Goal: Task Accomplishment & Management: Complete application form

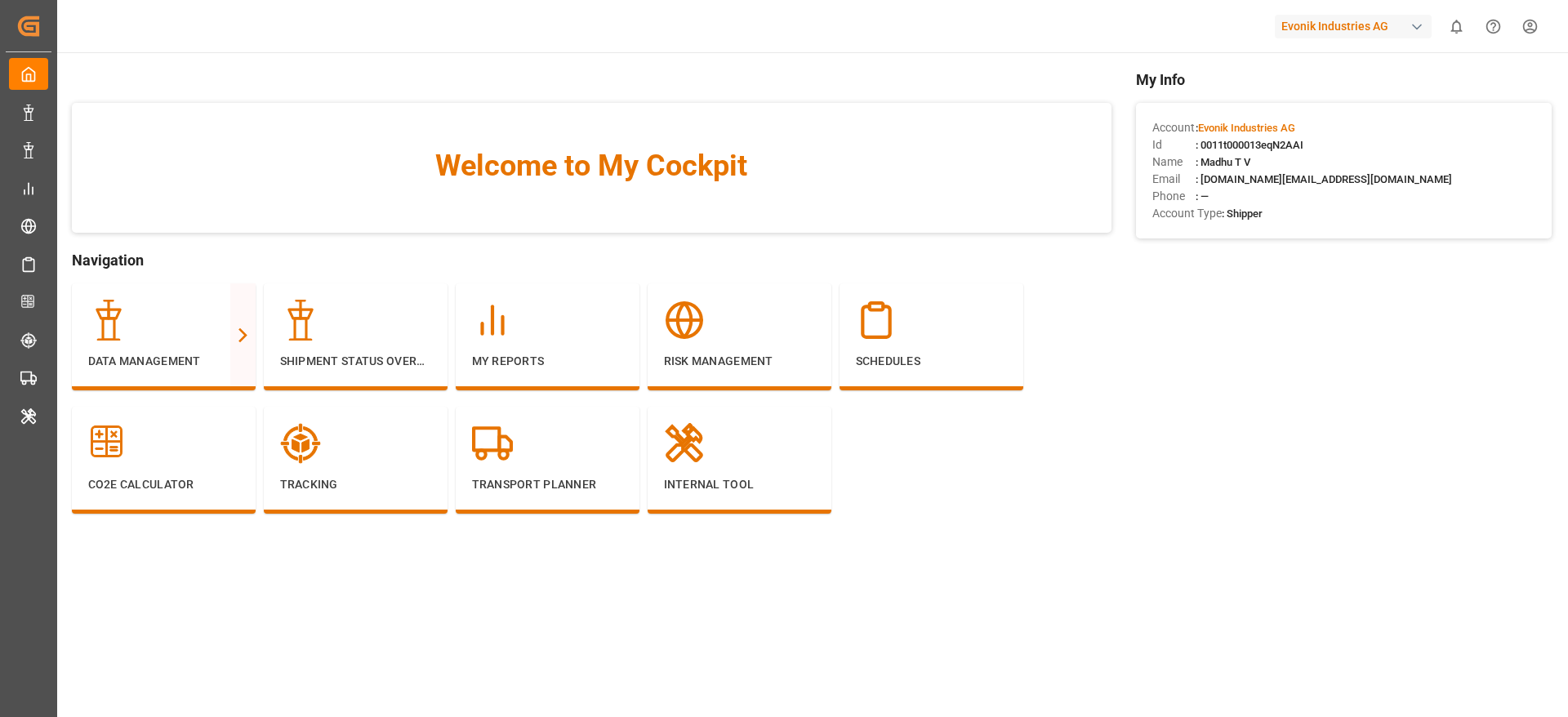
click at [1336, 20] on div "Evonik Industries AG" at bounding box center [1353, 26] width 157 height 24
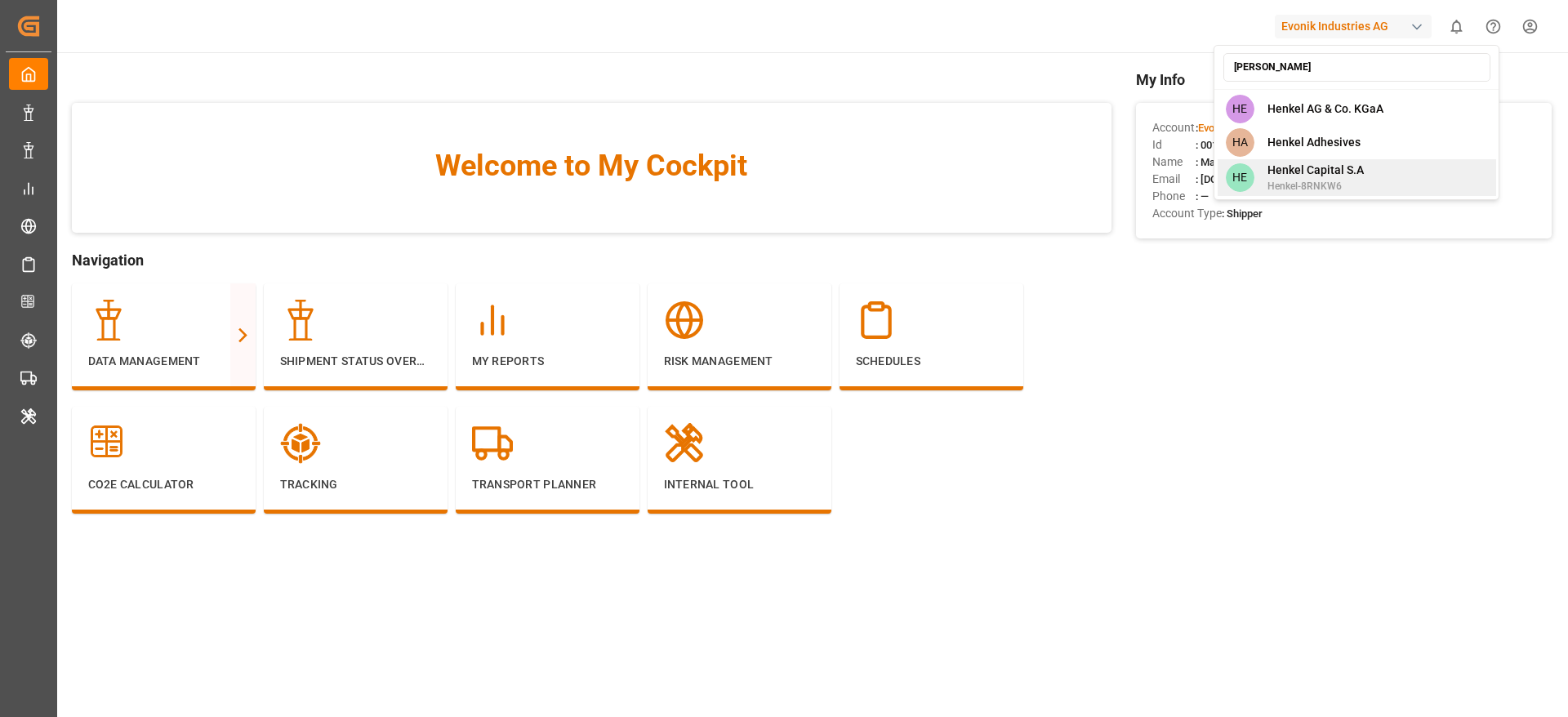
type input "henkel"
click at [1336, 179] on span "Henkel-8RNKW6" at bounding box center [1315, 186] width 96 height 14
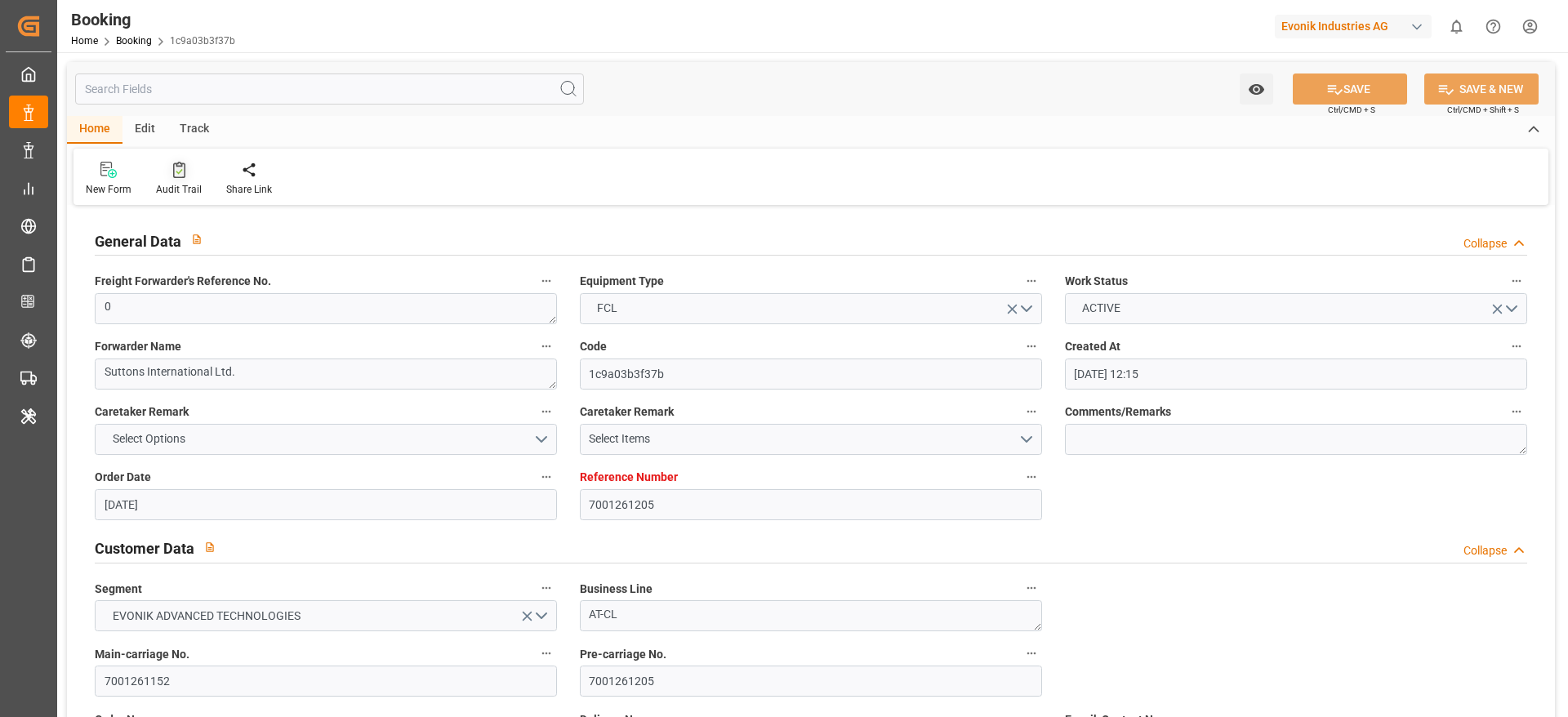
click at [177, 169] on icon at bounding box center [179, 169] width 12 height 16
type input "7001269096"
type input "9789635"
type input "Cosco"
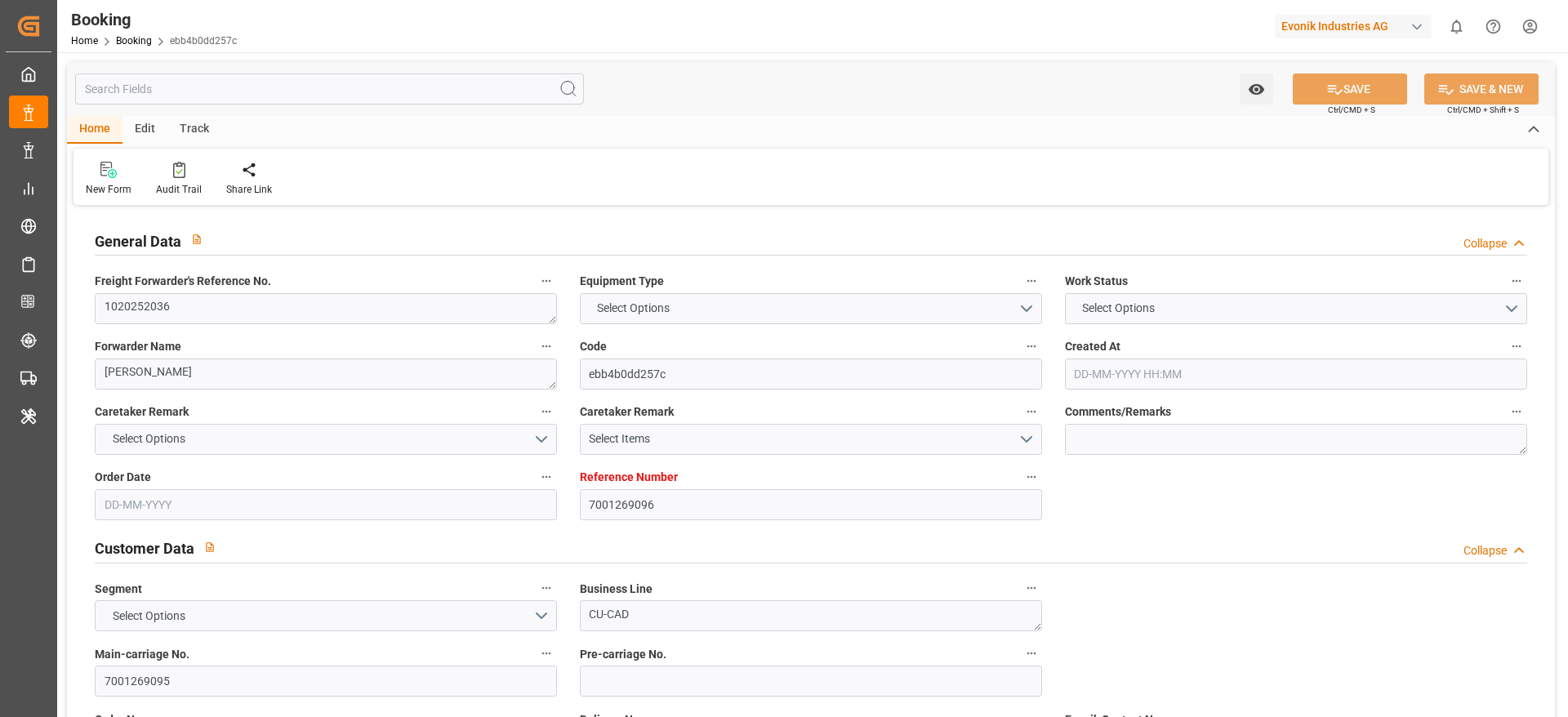
type input "COSCO Shipping Co. Ltd."
type input "BEANR"
type input "JPYOK"
type input "CNSHG"
type input "0"
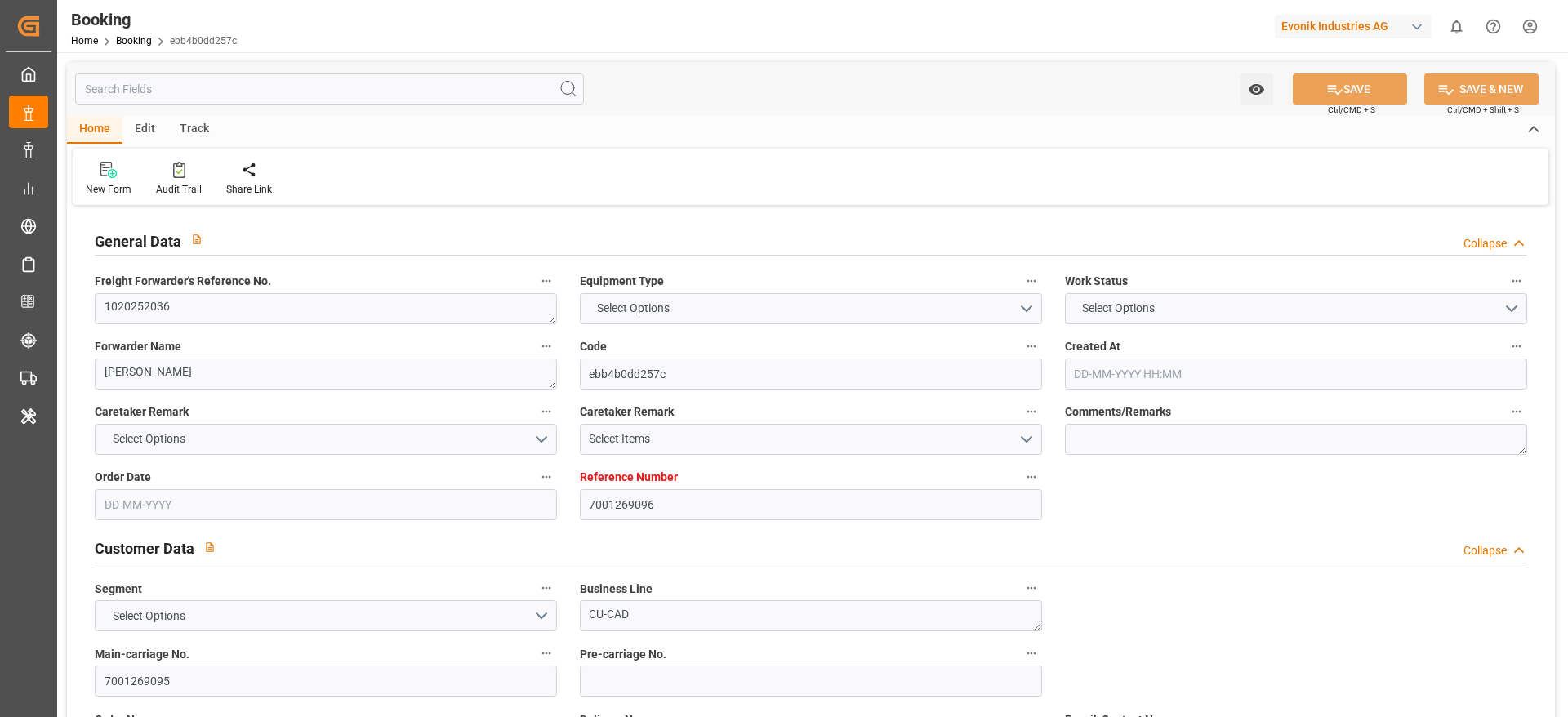
type input "BEANR"
type input "JPYOK"
type input "08-09-2025 07:03"
type input "08-09-2025"
type input "25-11-2025"
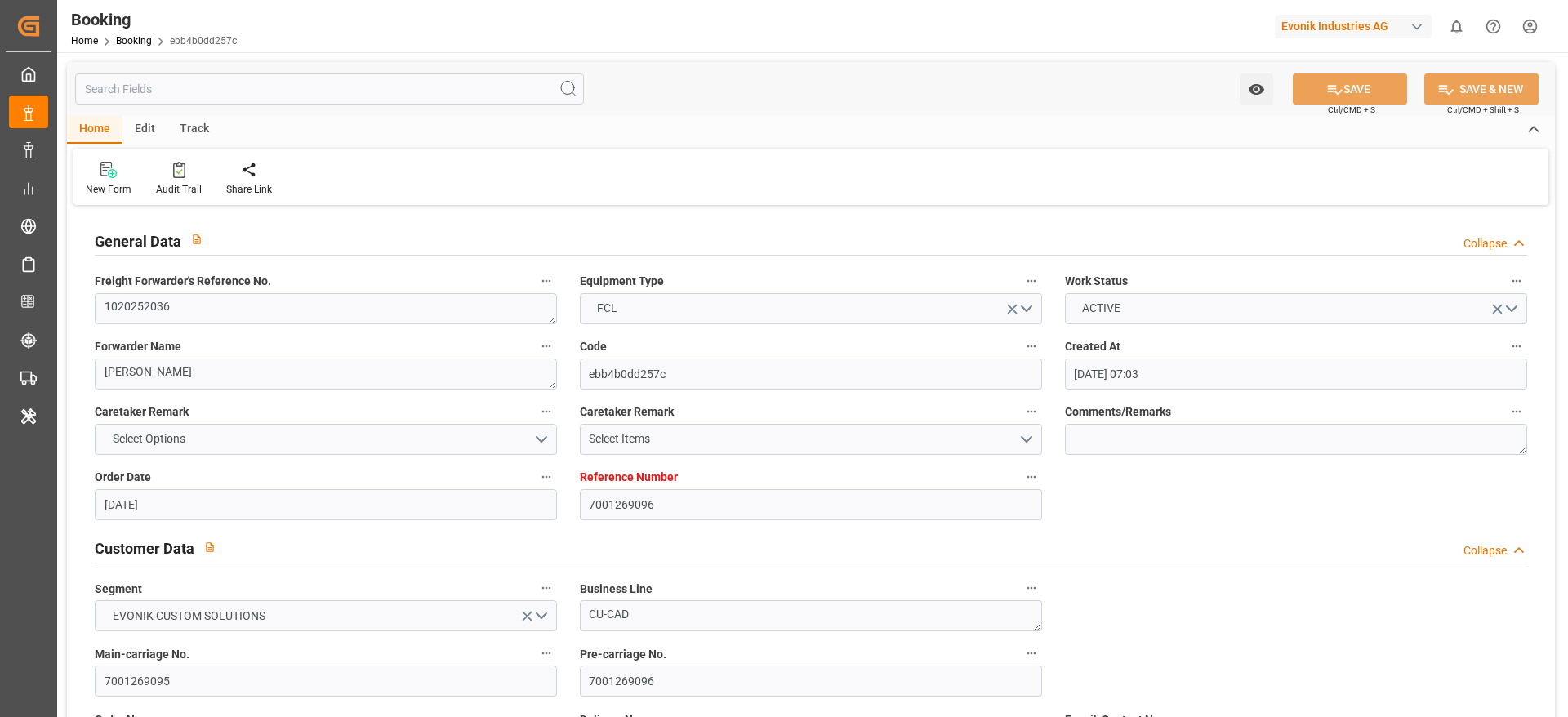
type input "23-09-2025"
type input "12-09-2025 00:00"
type input "[DATE] 00:00"
type input "22-09-2025 00:00"
type input "02-10-2025 21:30"
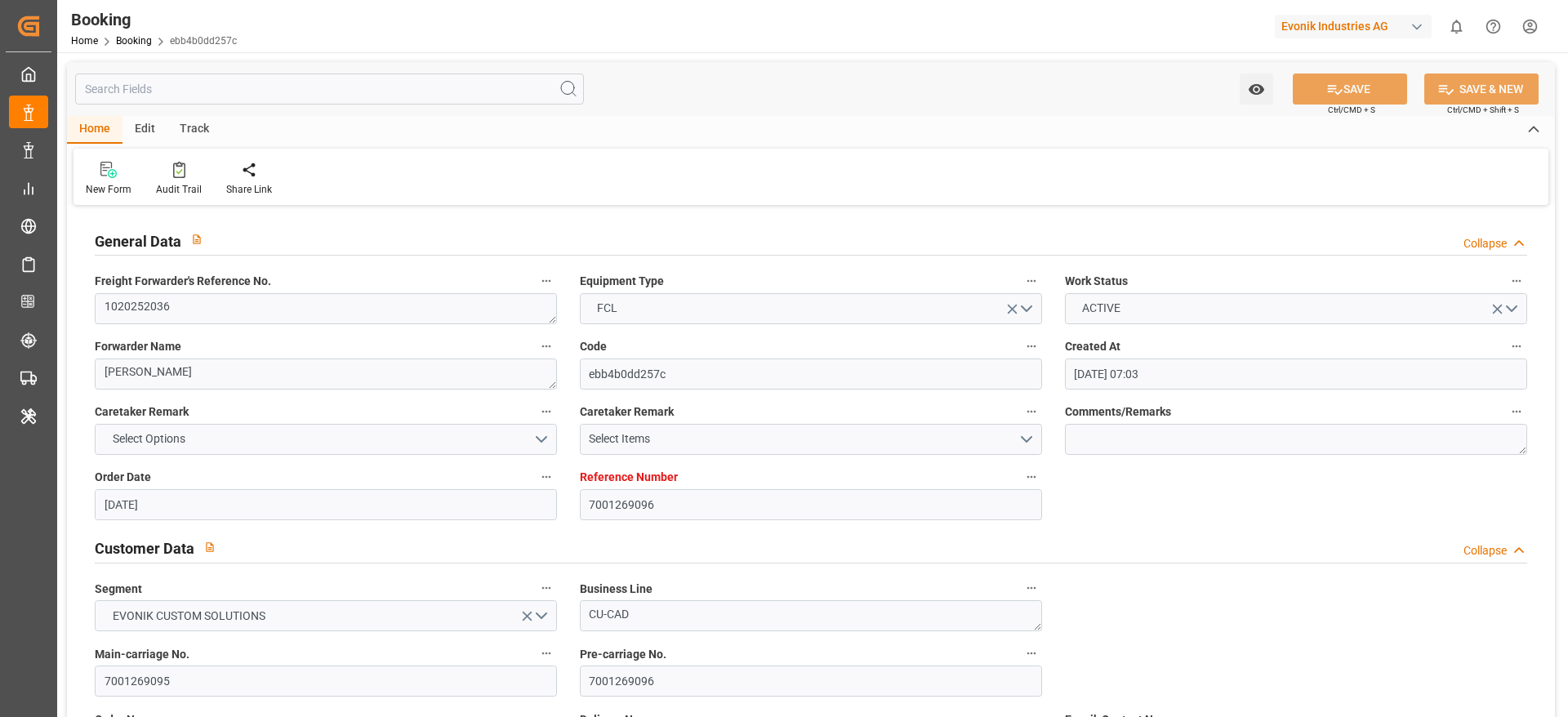
type input "28-09-2025 00:00"
type input "25-09-2025 09:12"
type input "11-11-2025 00:00"
type input "25-11-2025 00:00"
type input "04-11-2025 08:00"
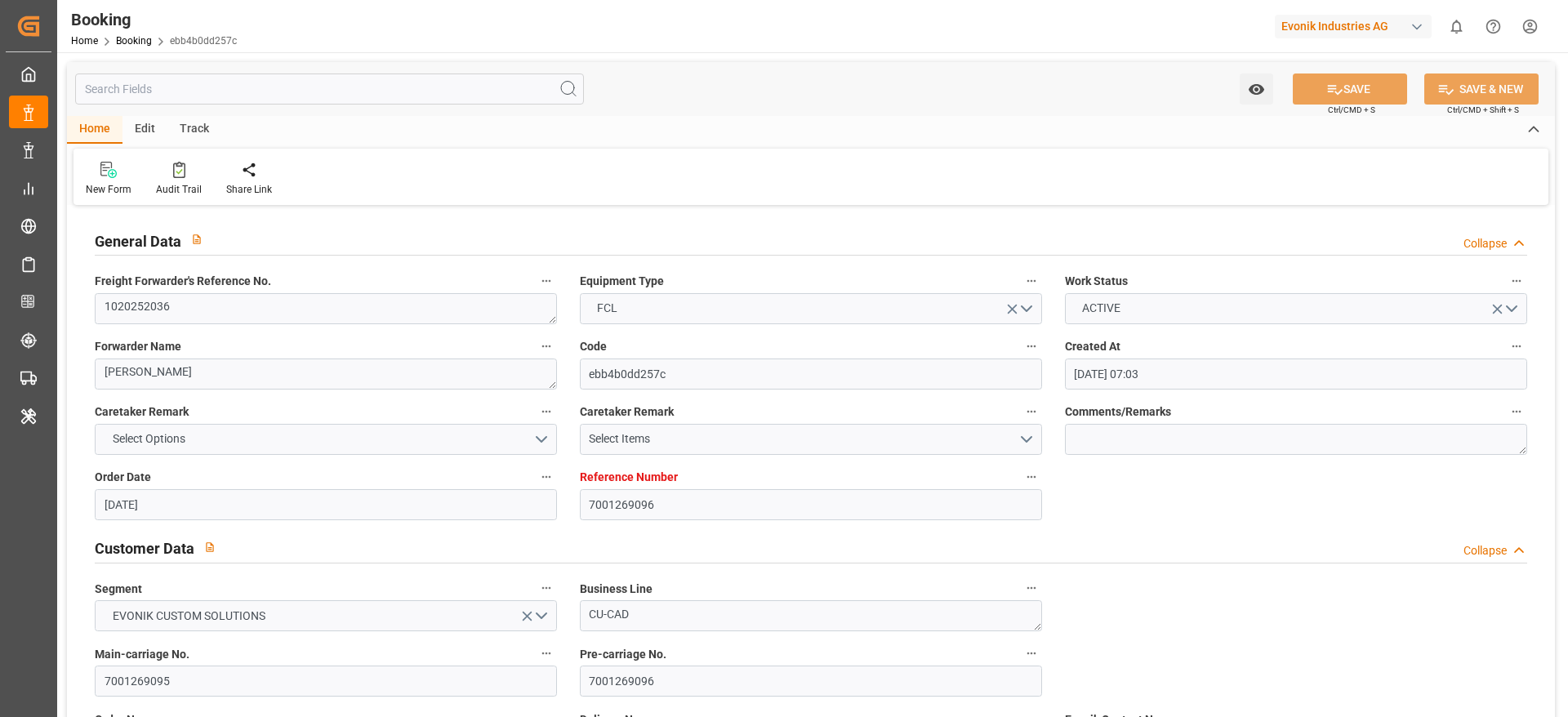
type input "04-11-2025 00:00"
type input "06-11-2025 00:00"
type input "25-09-2025 17:16"
type input "25-09-2025"
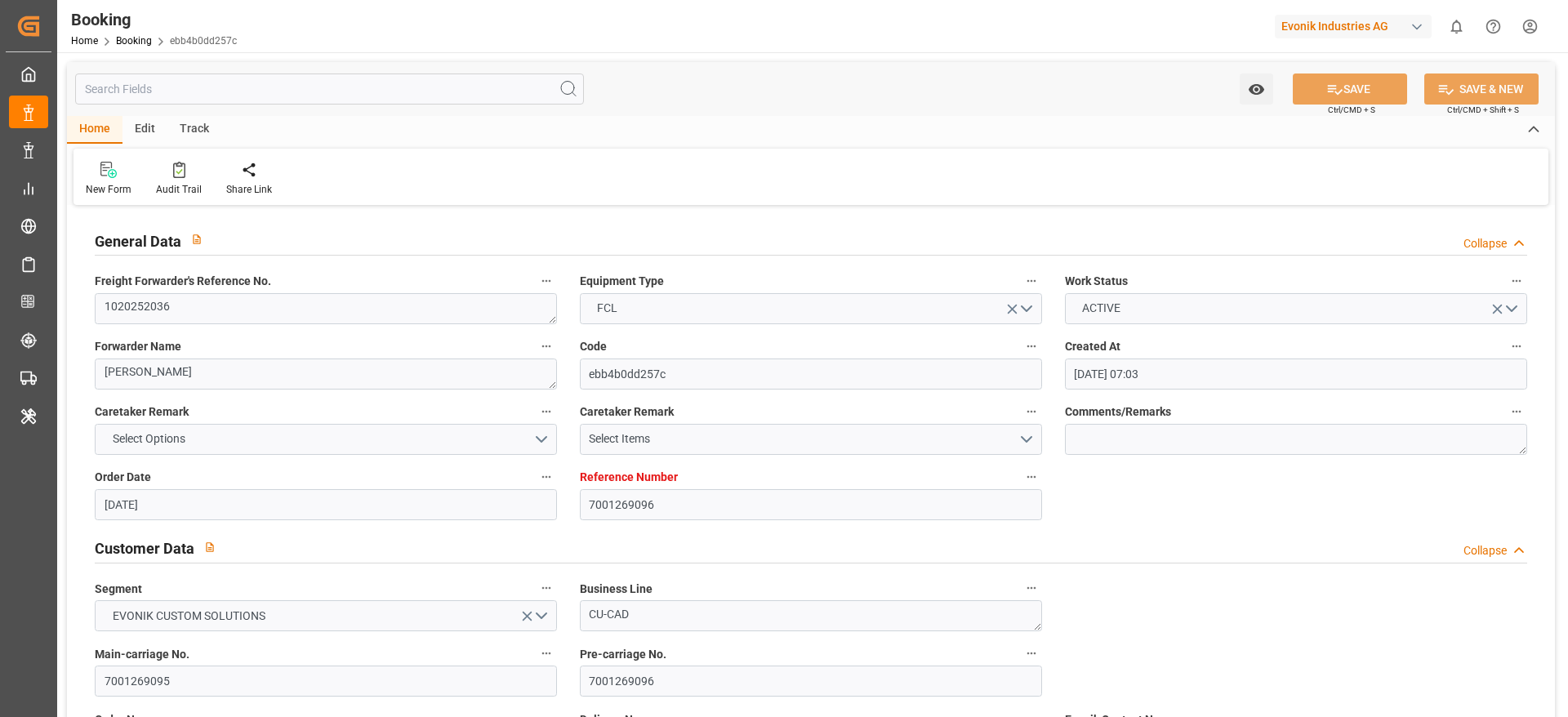
type input "17-09-2025 08:07"
type input "02-10-2025 21:30"
type input "04-11-2025 08:00"
type input "04-11-2025 16:49"
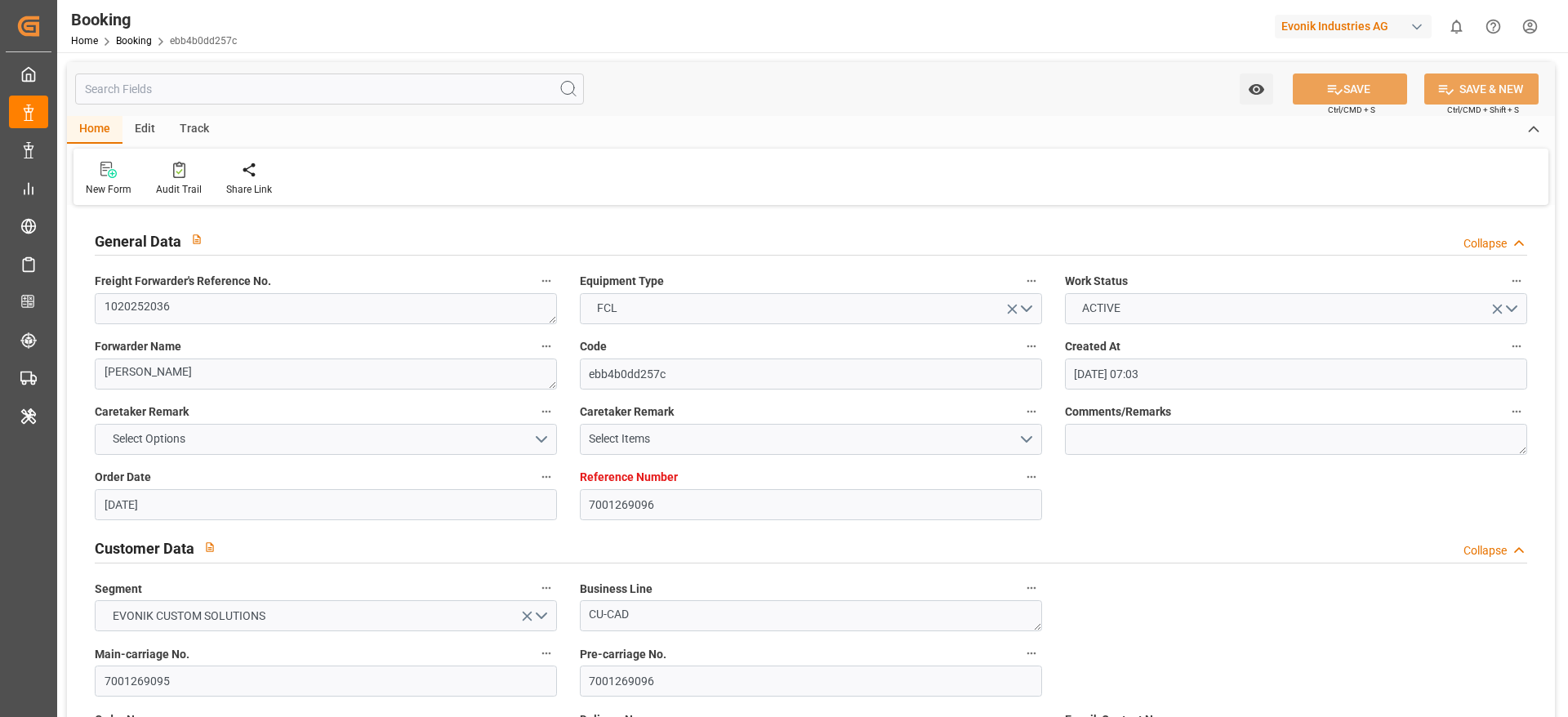
type input "11-11-2025 09:00"
click at [162, 182] on div "Audit Trail" at bounding box center [179, 189] width 46 height 14
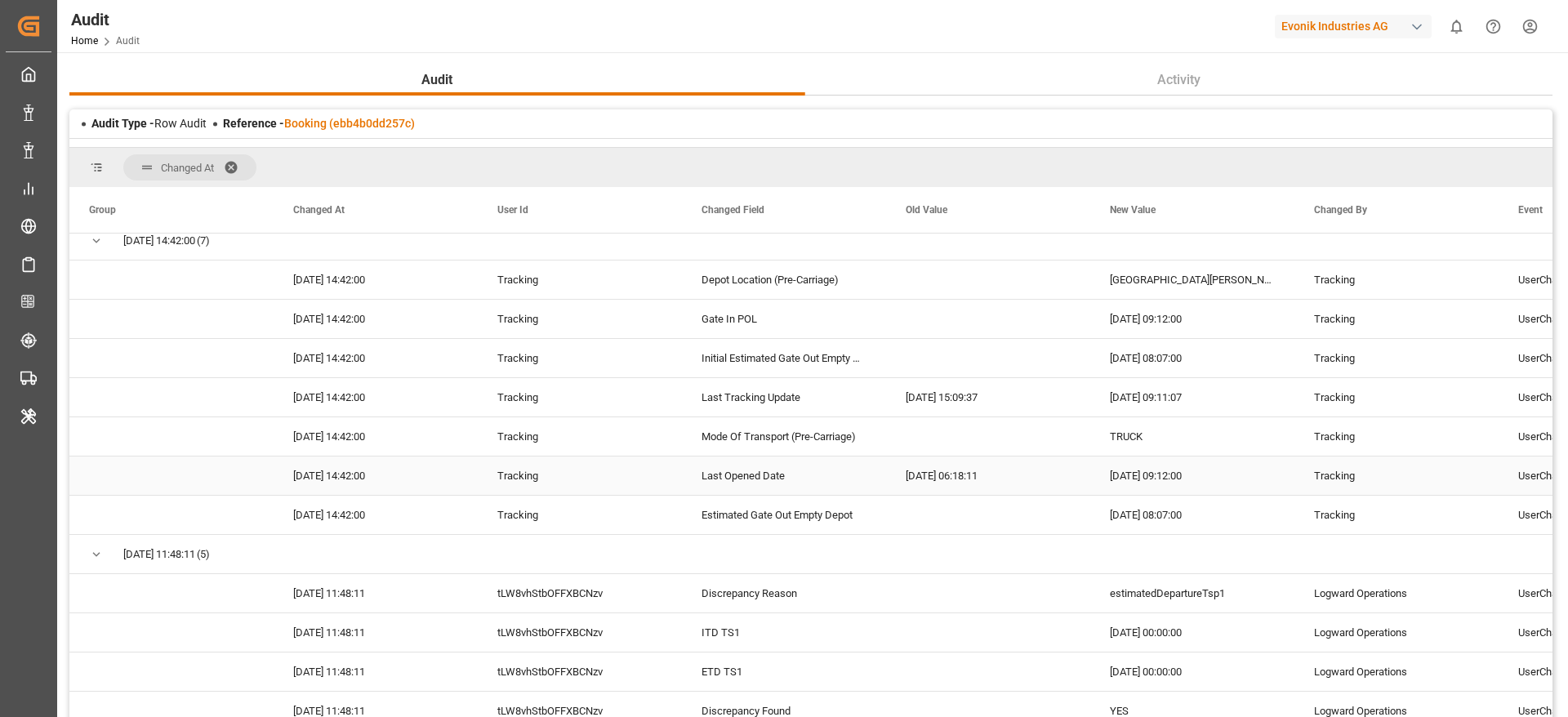
scroll to position [128, 0]
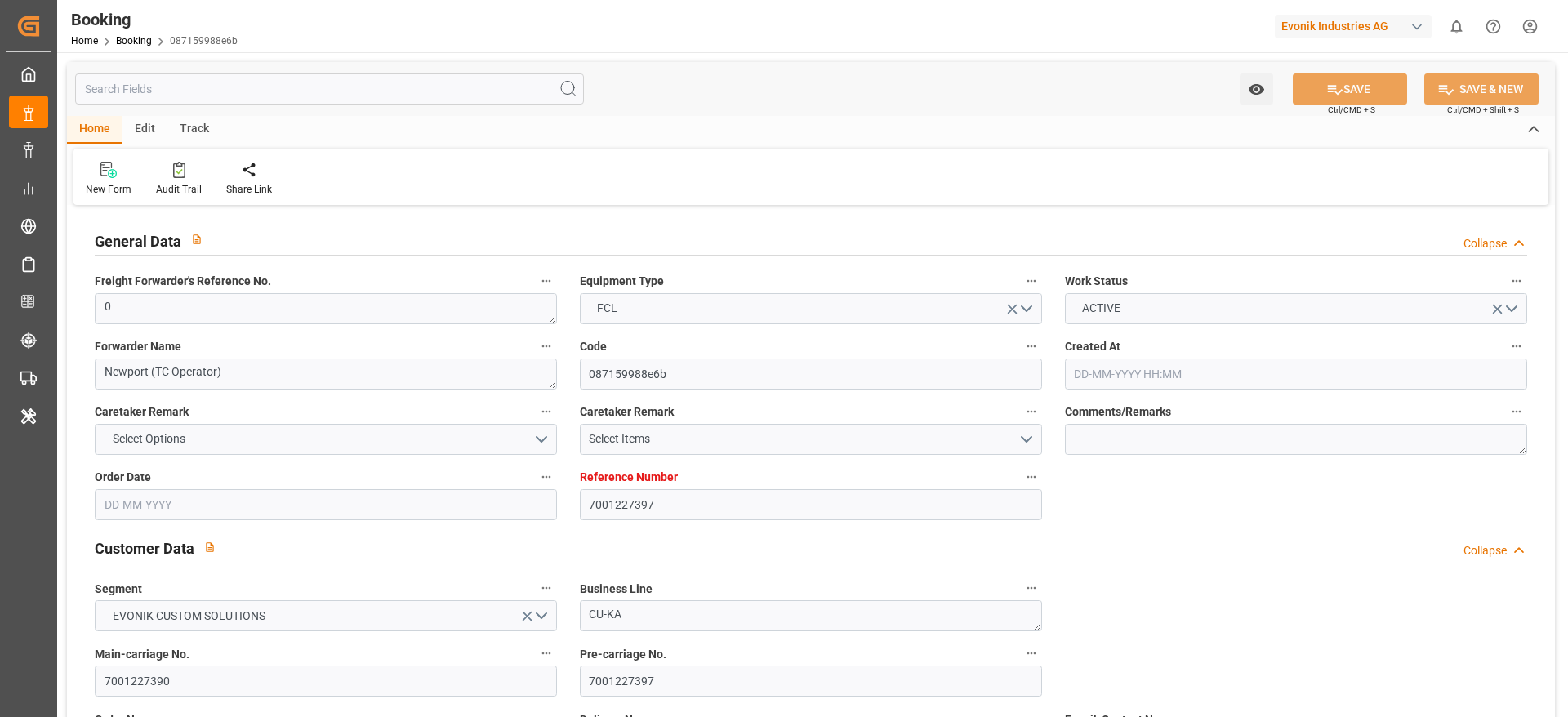
type input "7001227397"
type input "9987201"
type input "CMACGM"
type input "CMA CGM Group"
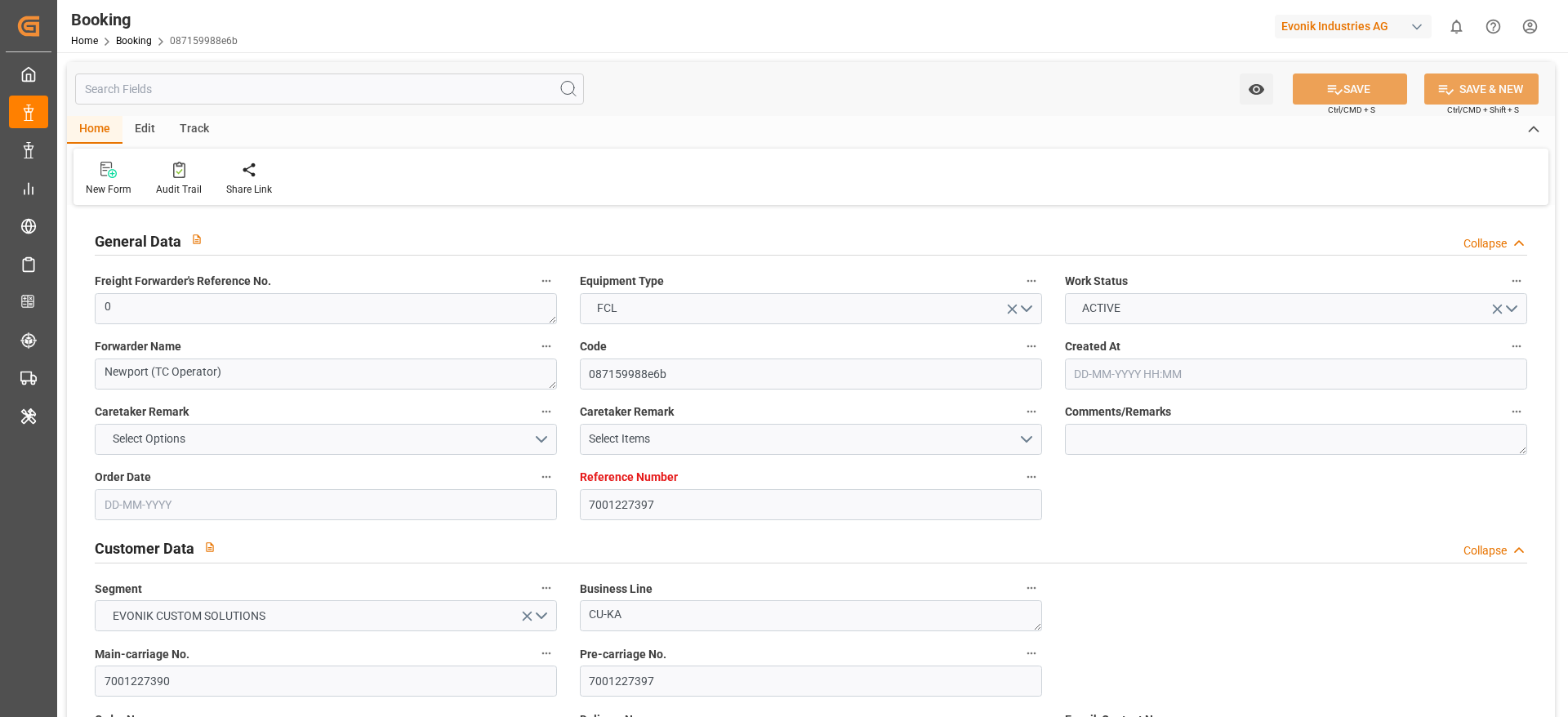
type input "NLRTM"
type input "MYPGU"
type input "53"
type input "MYPKG"
type input "0"
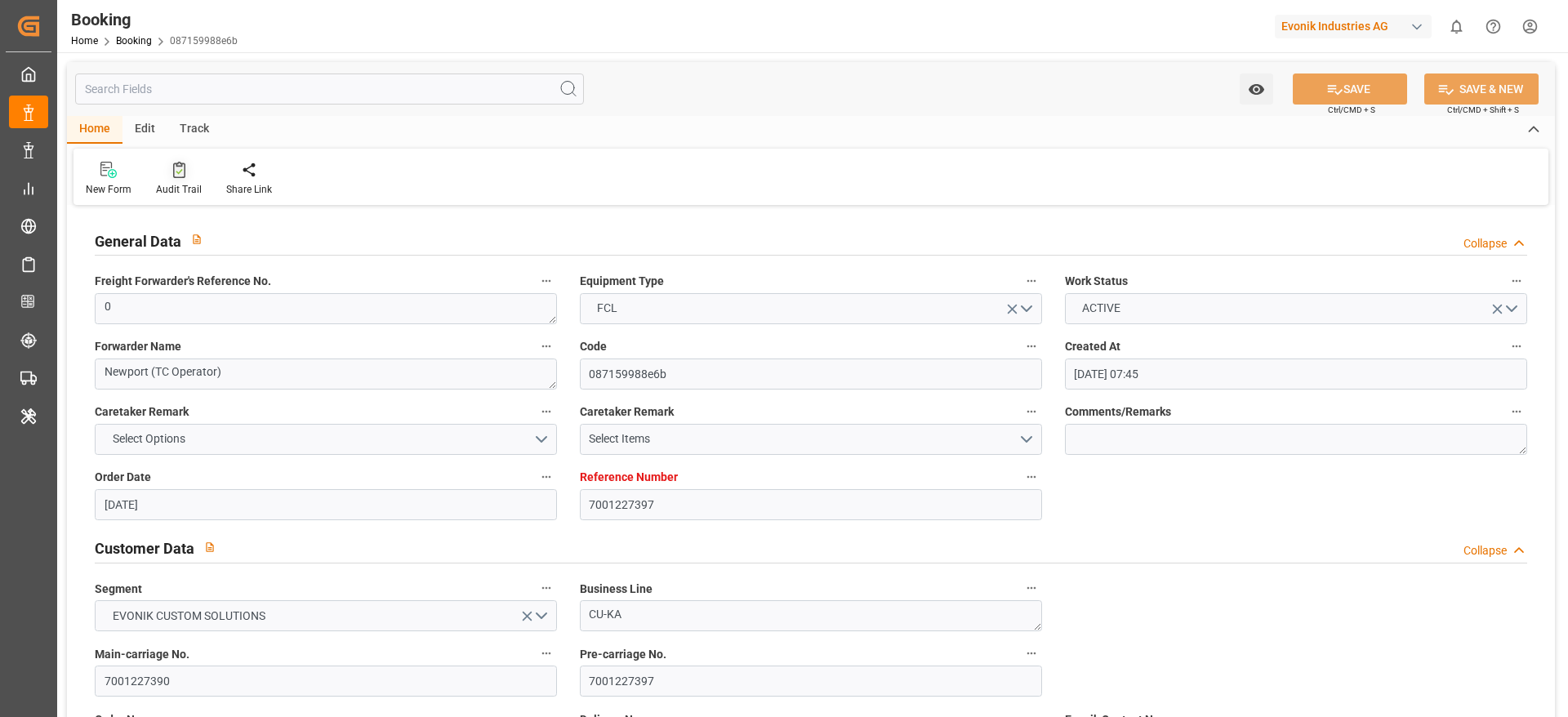
type input "[DATE] 07:45"
type input "[DATE]"
type input "[DATE] 00:00"
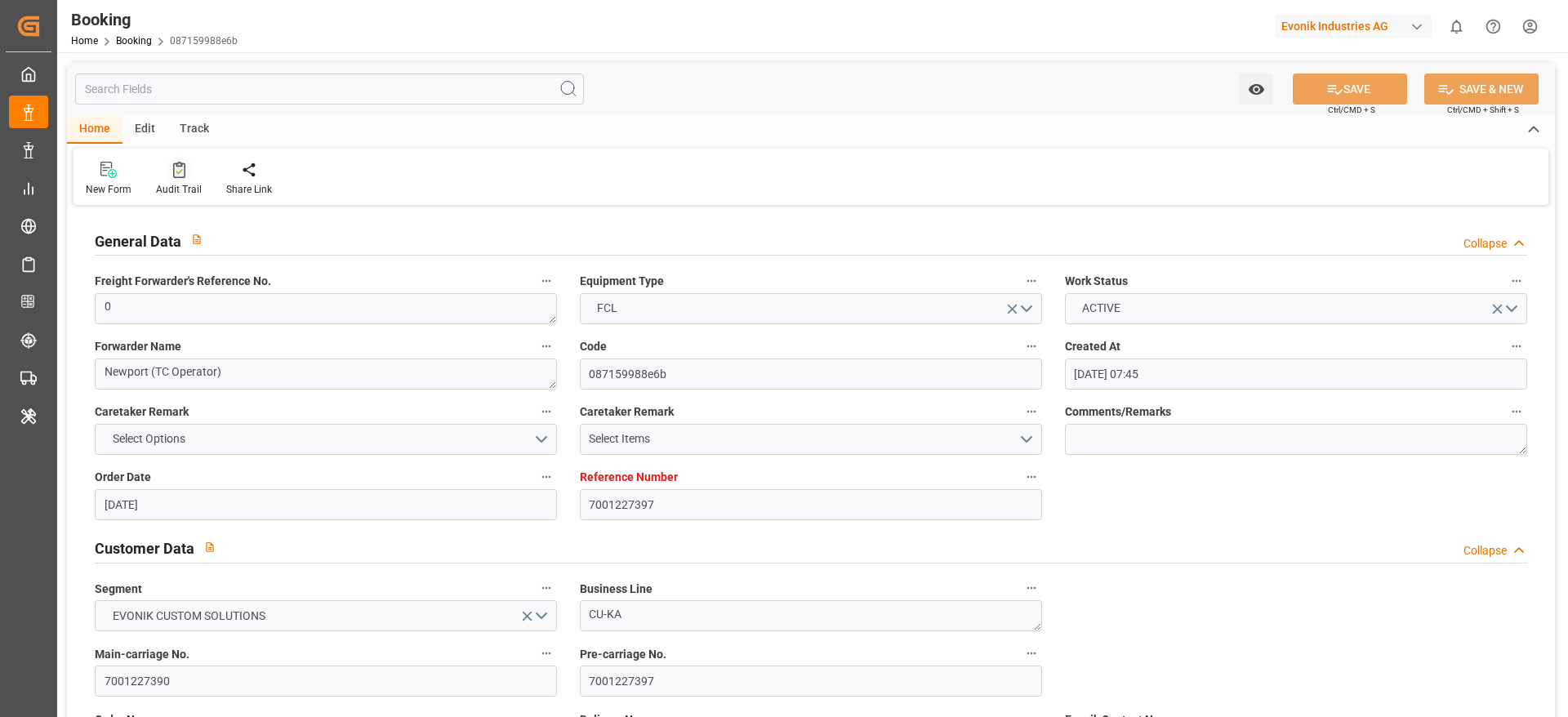
type input "[DATE] 00:00"
type input "25-07-2025 00:00"
type input "[DATE] 00:00"
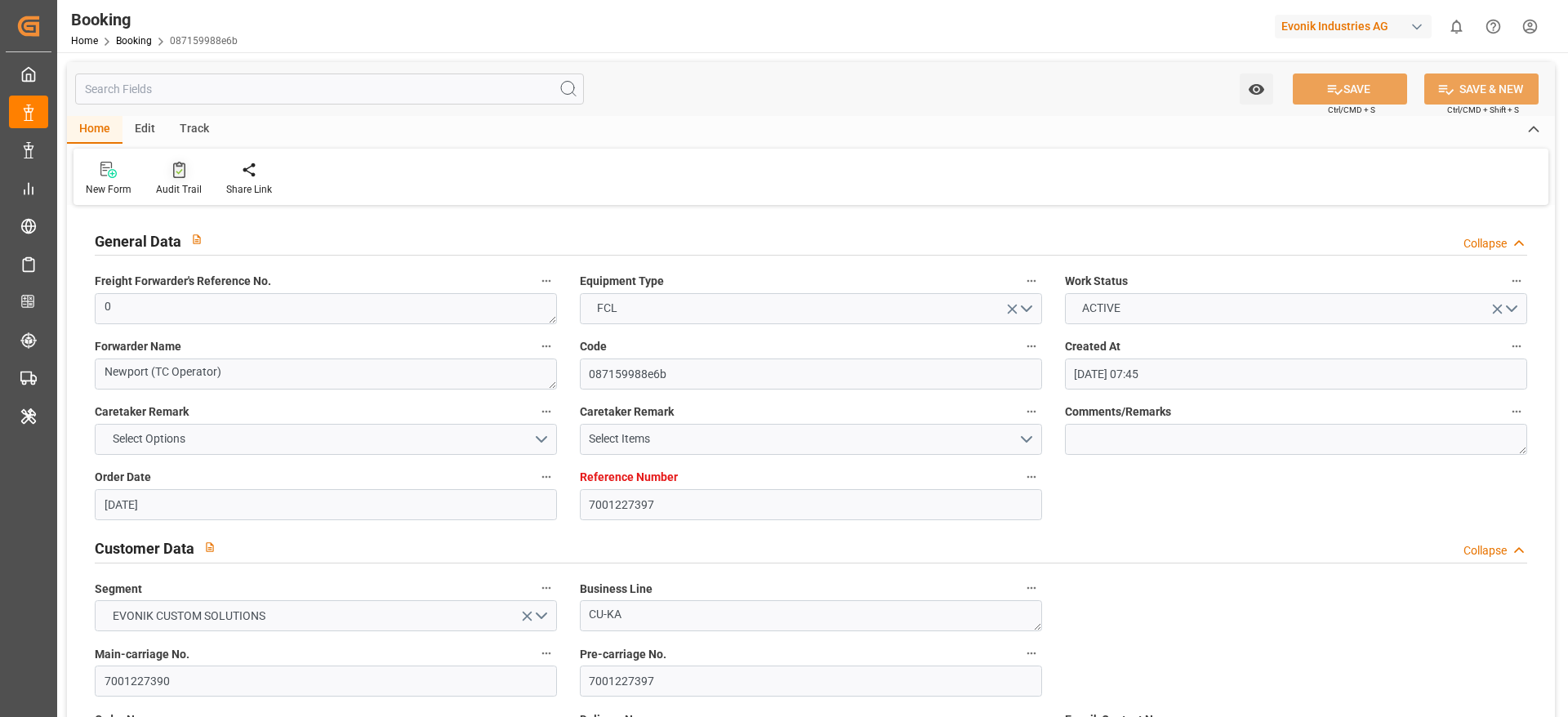
type input "[DATE] 00:00"
type input "07-09-2025 00:00"
type input "[DATE] 00:00"
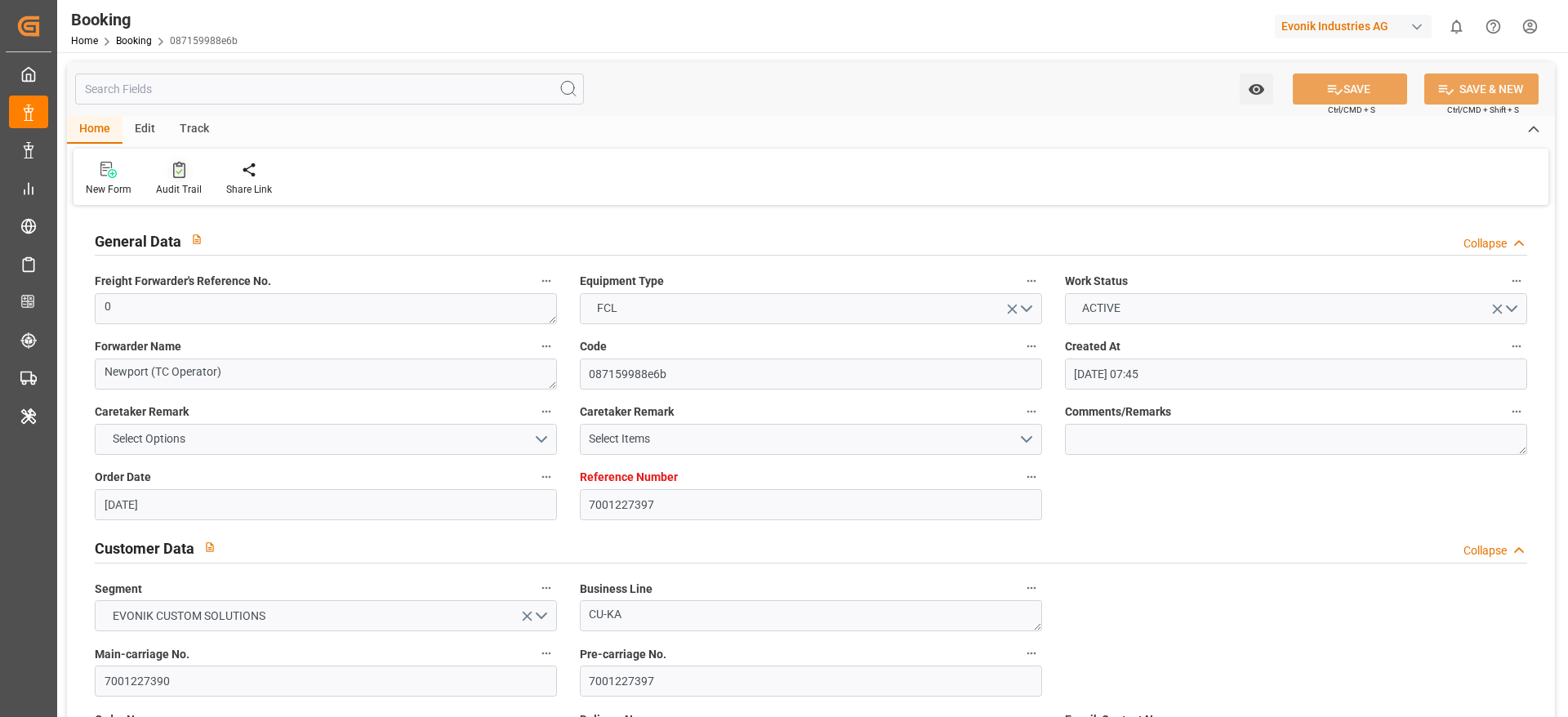
type input "[DATE] 00:00"
type input "[DATE]"
type input "25-09-2025 03:36"
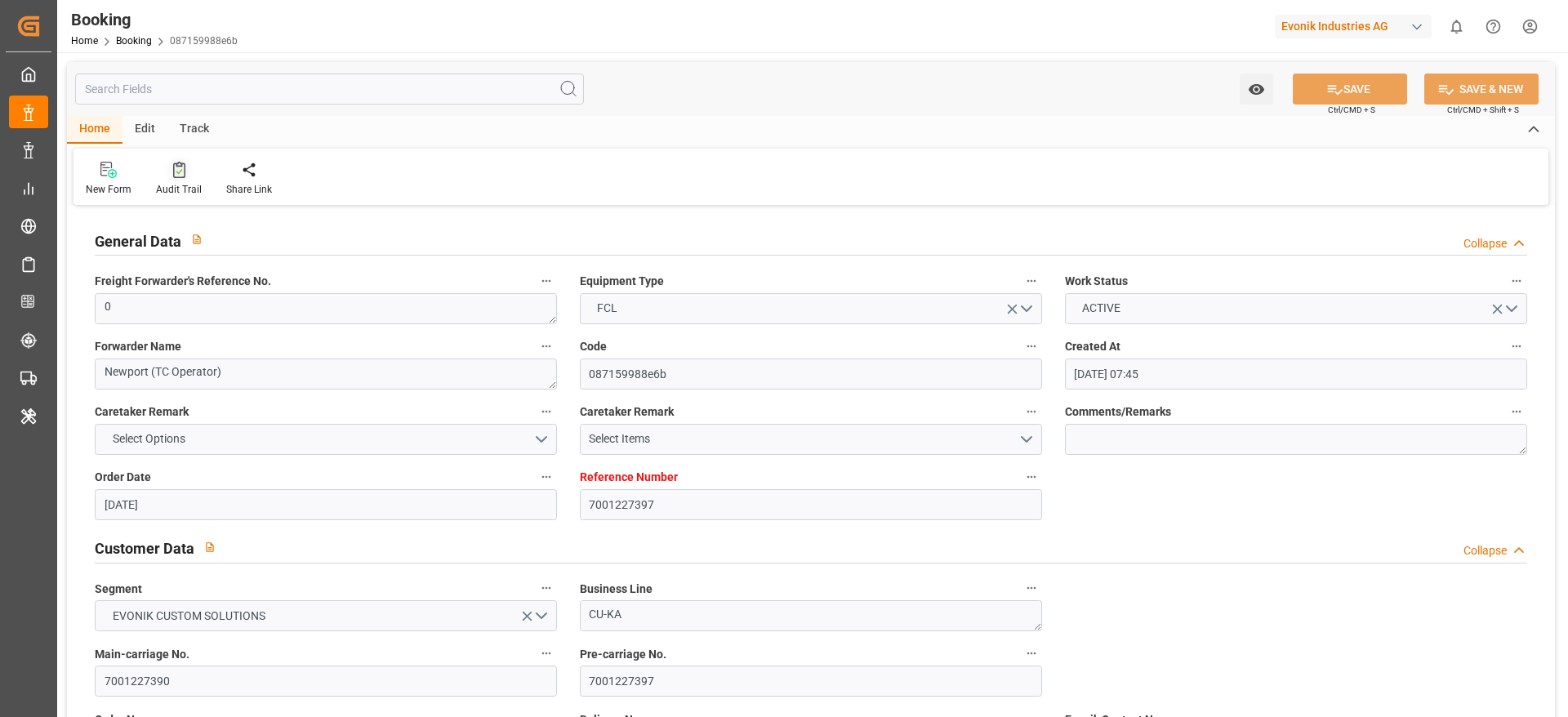
click at [182, 184] on div "Audit Trail" at bounding box center [179, 189] width 46 height 14
type input "7001227393"
type input "9987201"
type input "CMACGM"
type input "CMA CGM Group"
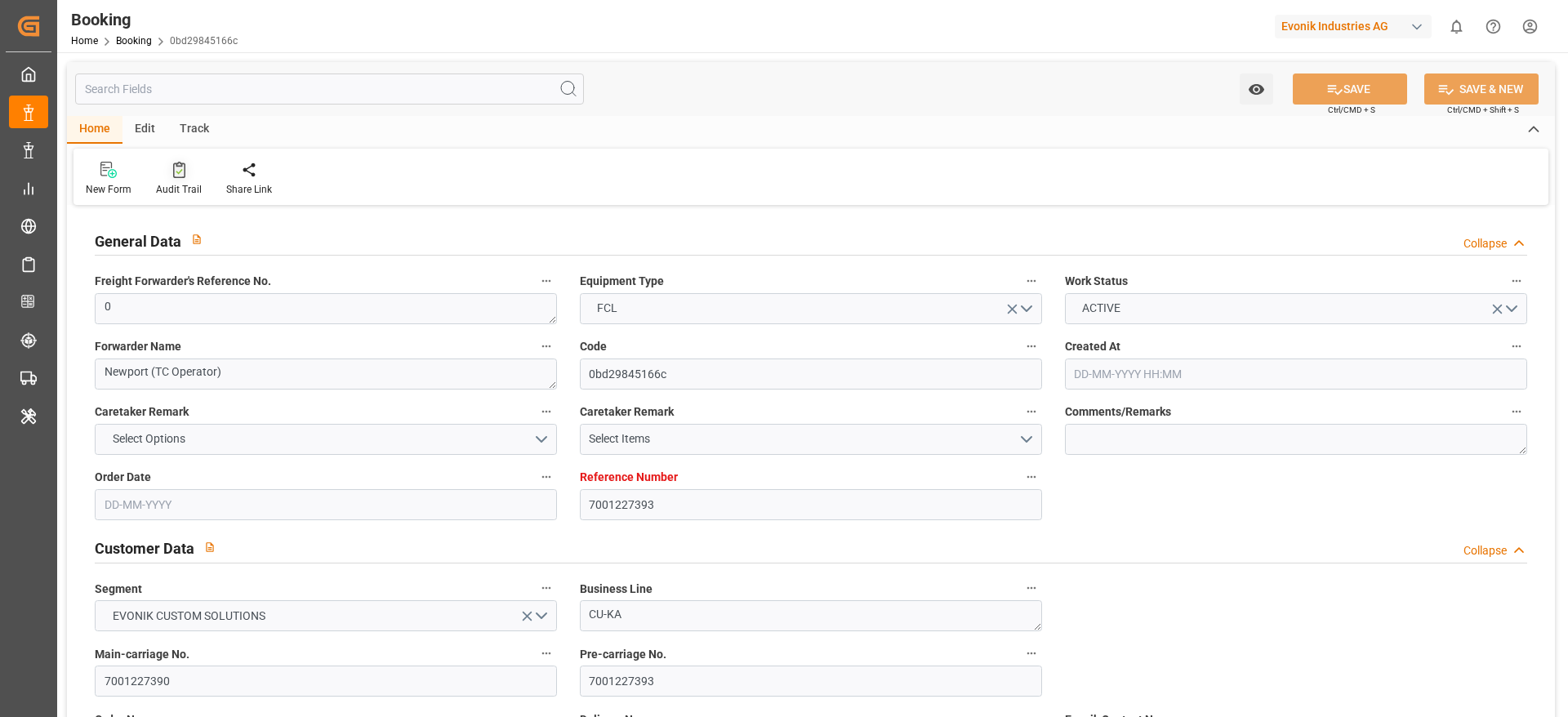
type input "NLRTM"
type input "MYPGU"
type input "53"
type input "MYPKG"
type input "0"
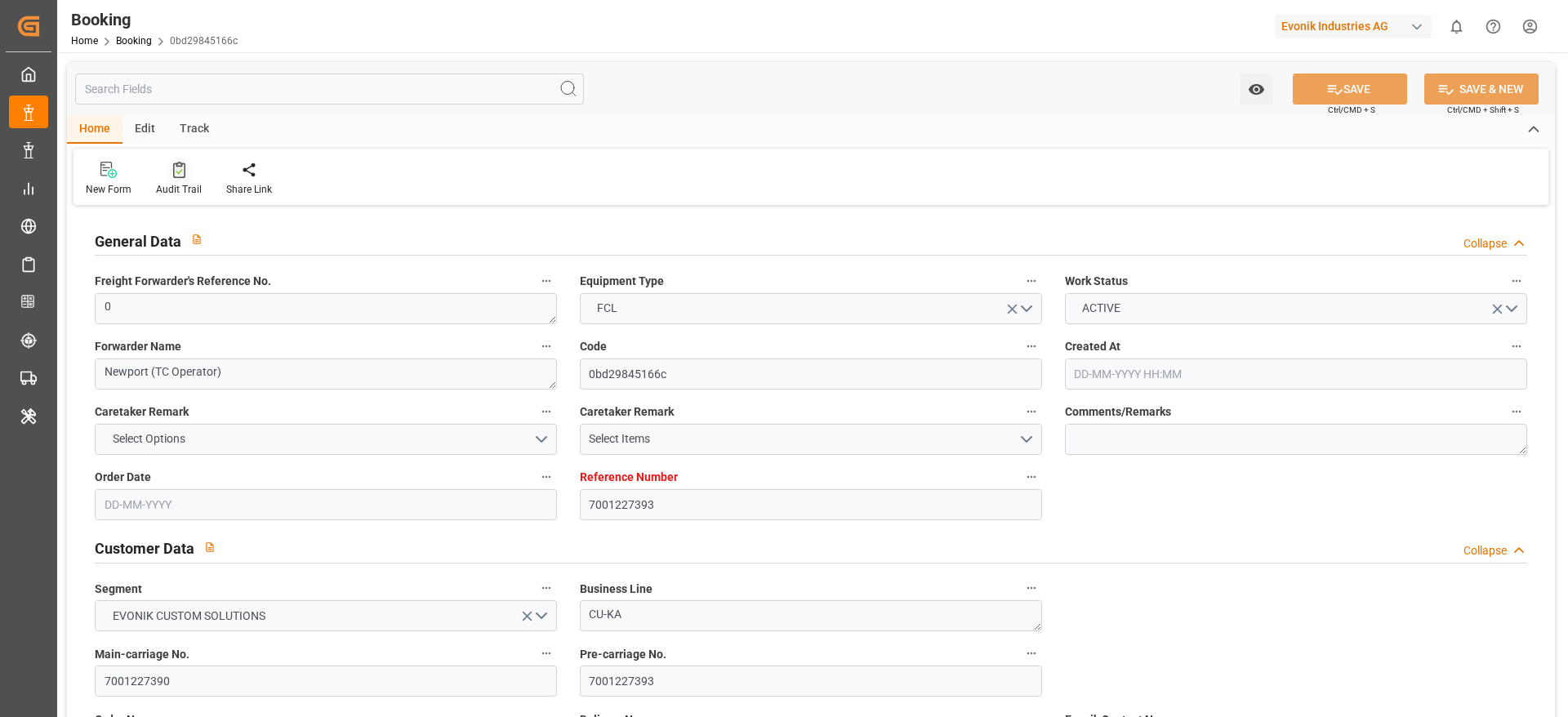
type input "[DATE] 07:45"
type input "[DATE]"
type input "[DATE] 00:00"
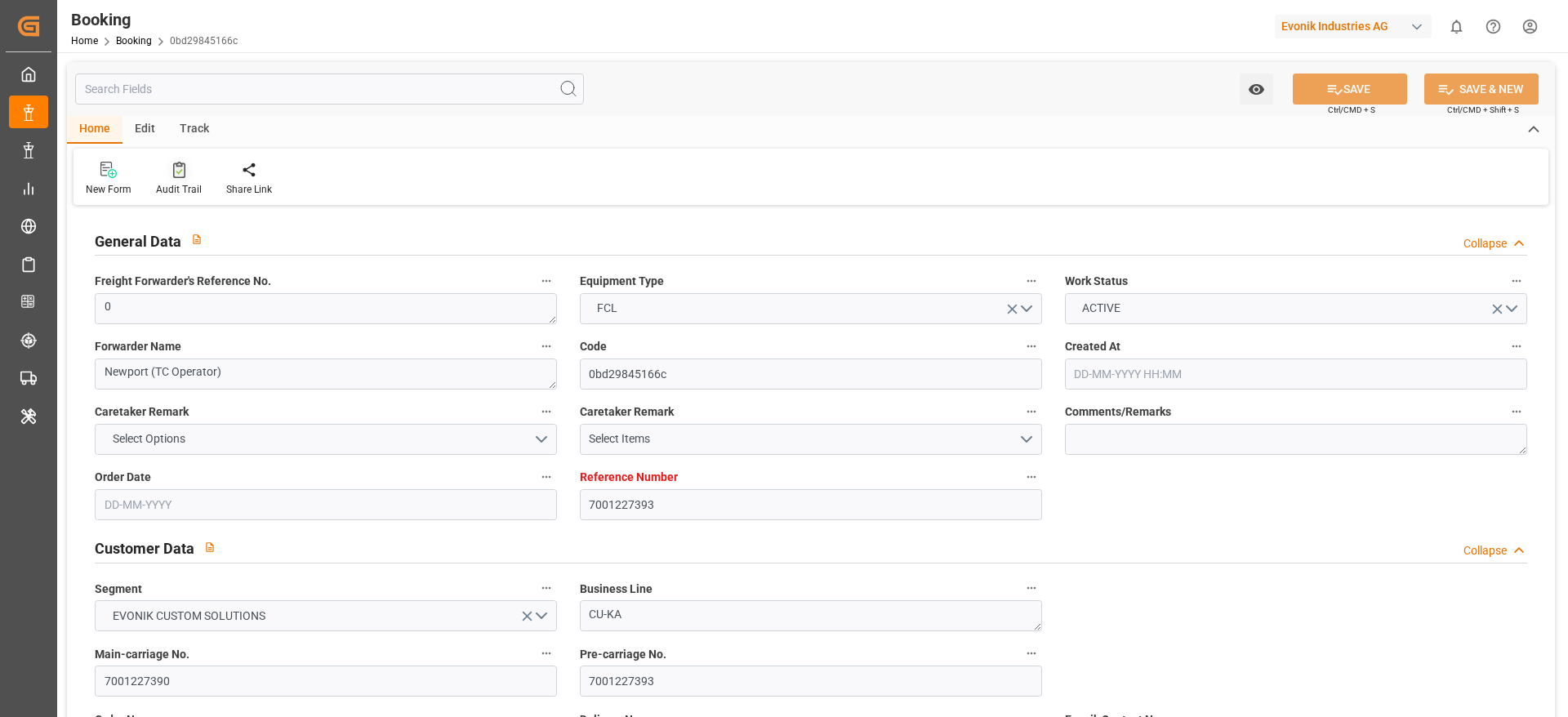
type input "[DATE] 00:00"
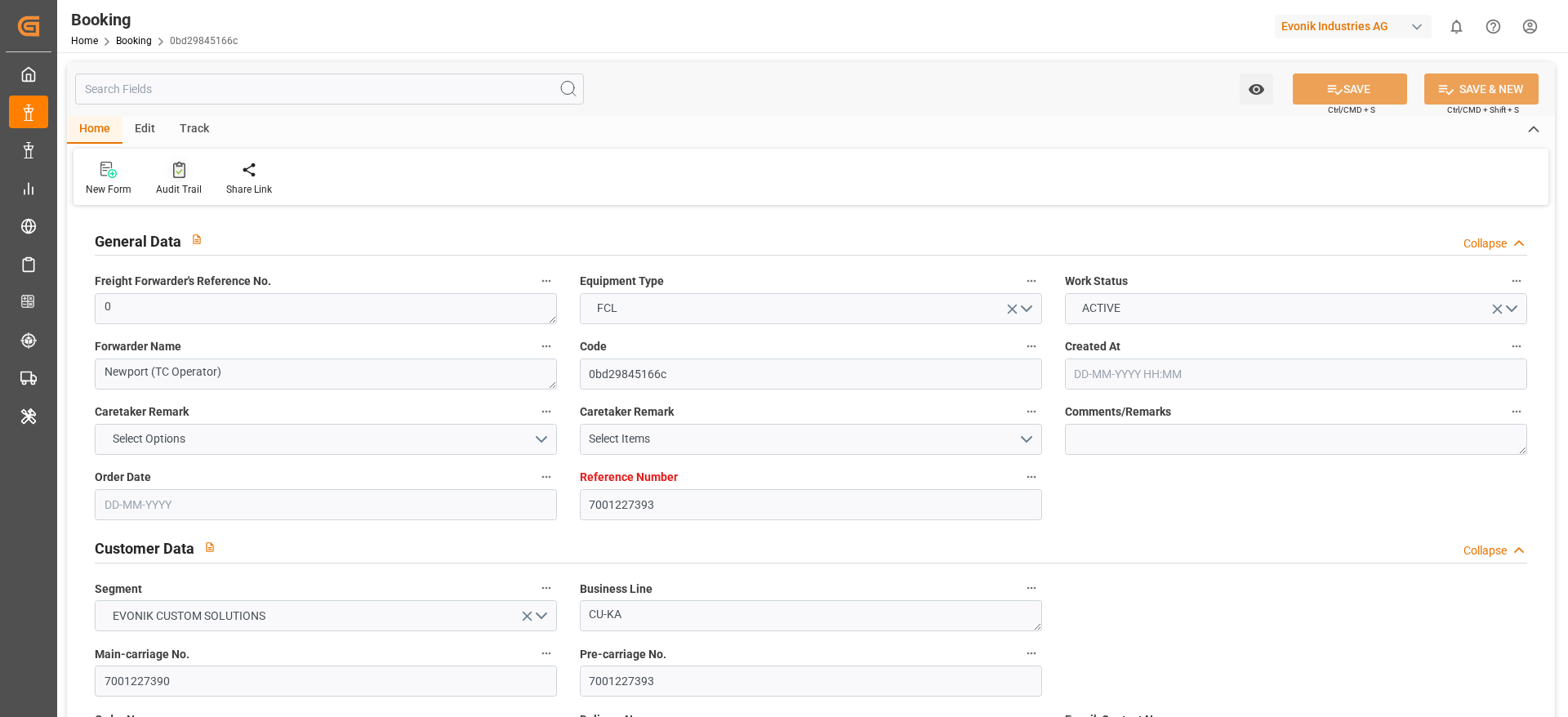
type input "[DATE] 00:00"
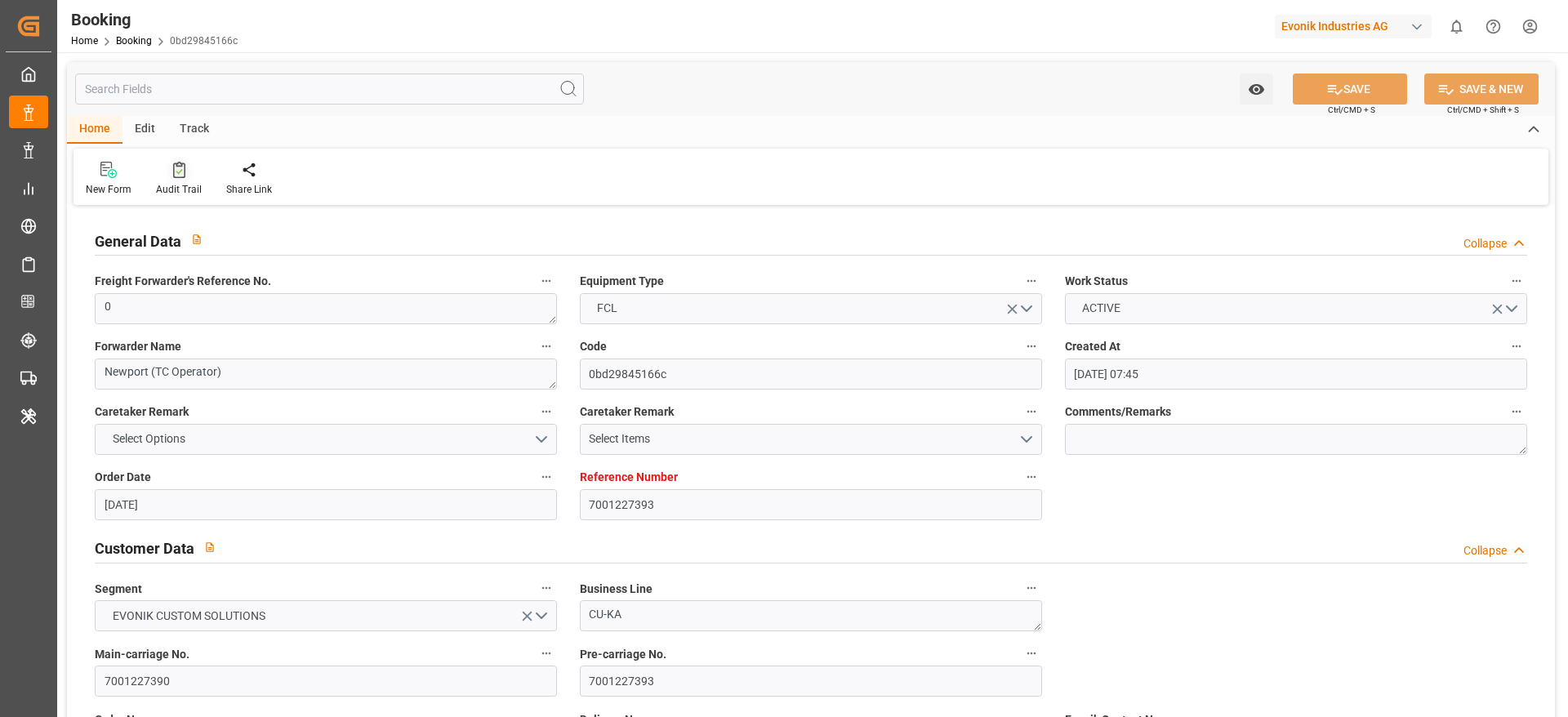
type input "[DATE] 00:00"
type input "[DATE]"
type input "25-09-2025 03:39"
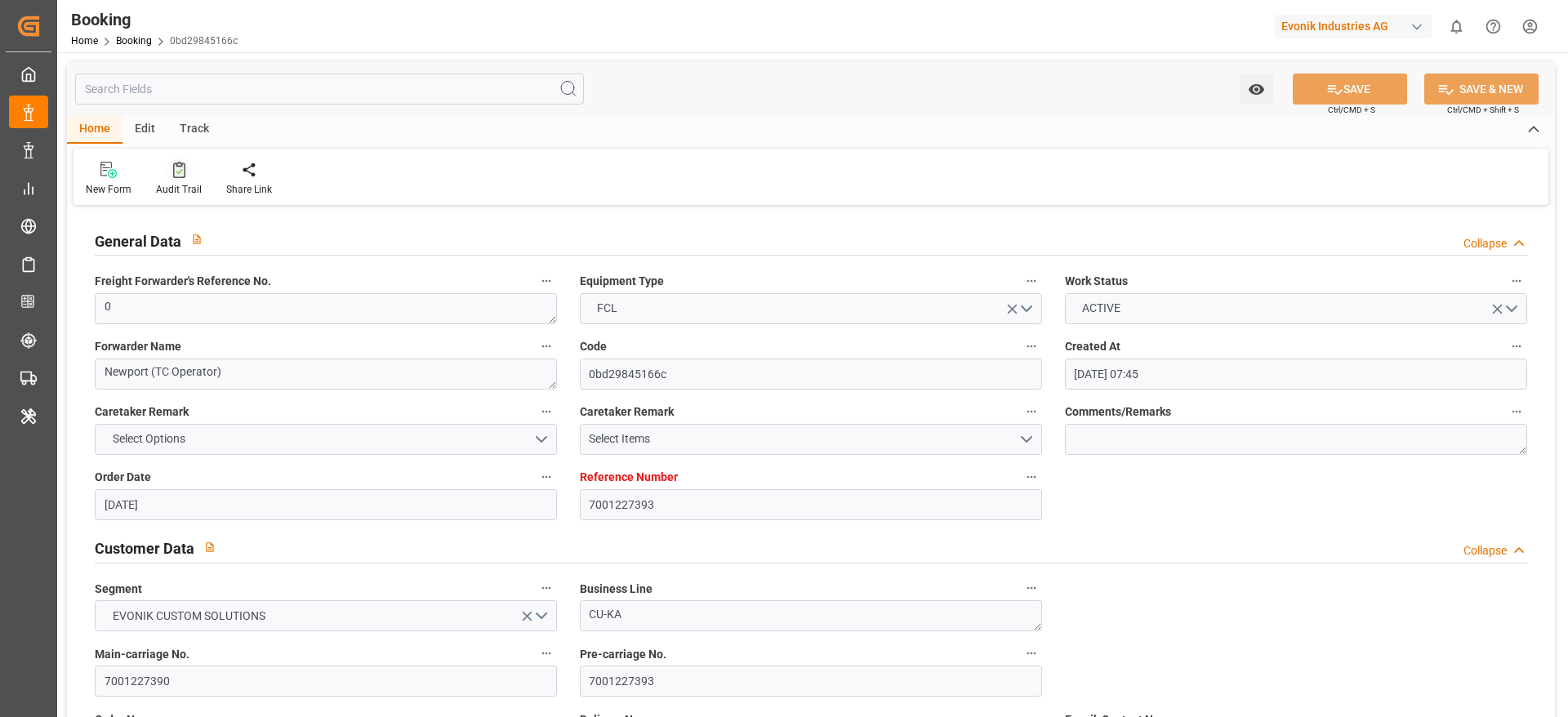
click at [169, 172] on div at bounding box center [179, 169] width 46 height 17
type textarea "0"
type textarea "Newport (TC Operator)"
type input "5168afe1281f"
type input "7001227392"
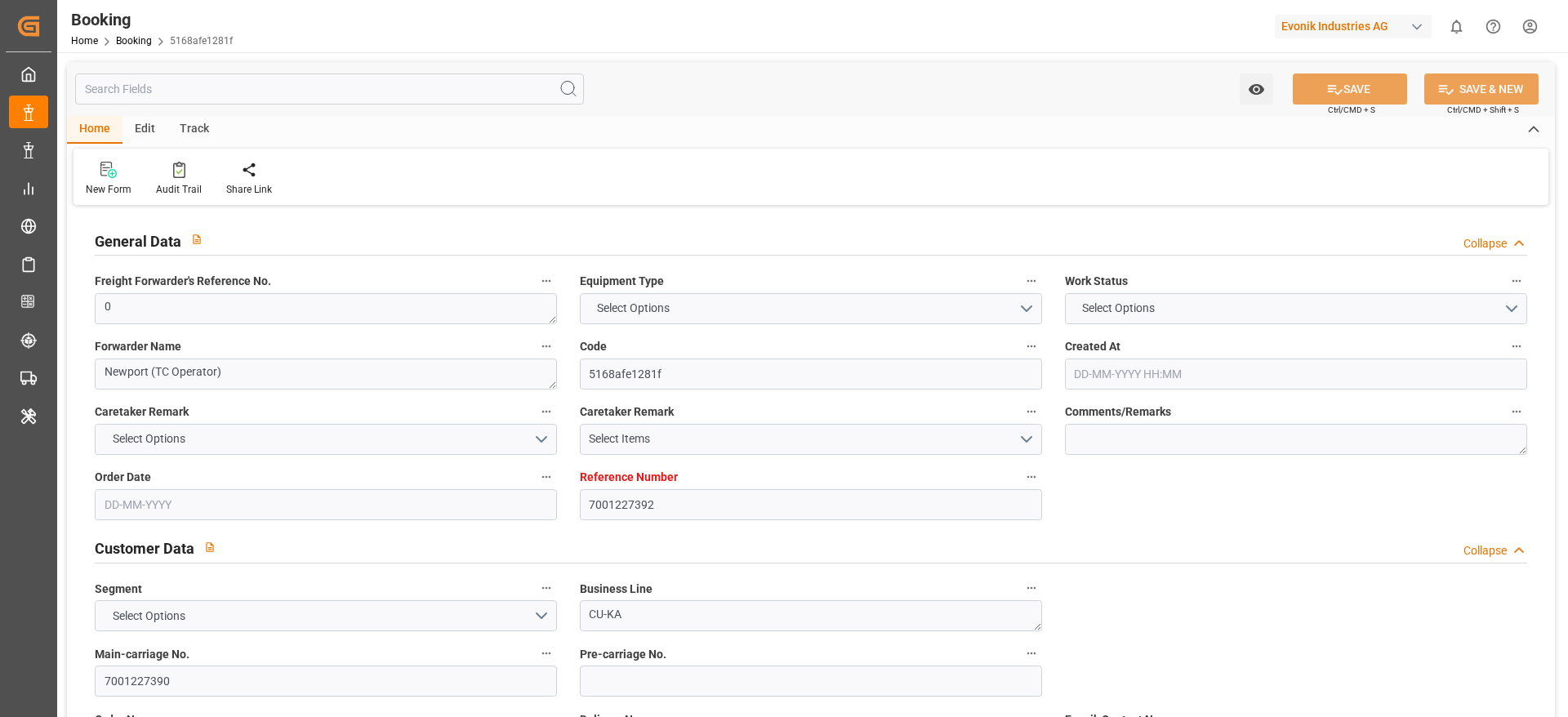
type textarea "CU-KA"
type input "7001227390"
type textarea "[EMAIL_ADDRESS][DOMAIN_NAME]"
type textarea "CIF"
type textarea "PASIR GUDANG"
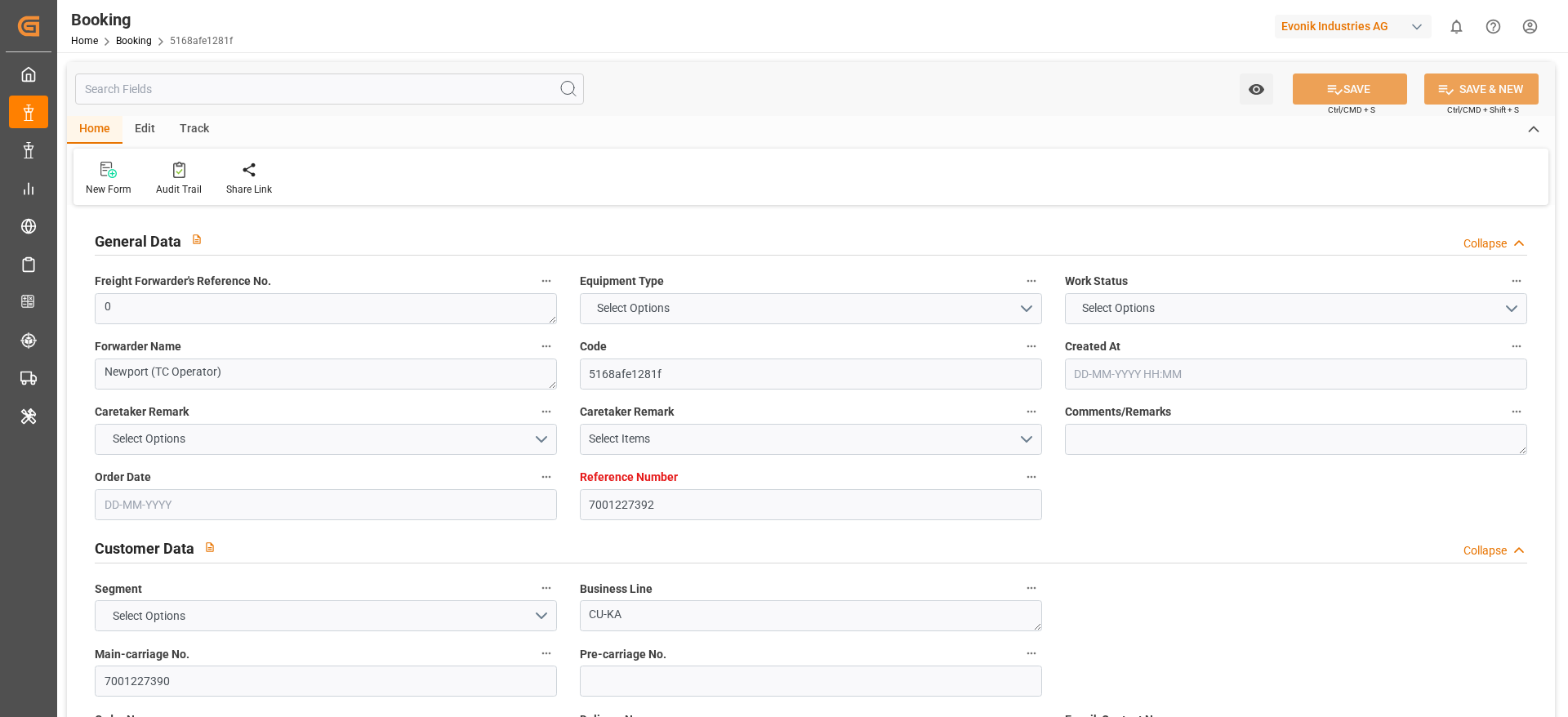
type textarea "3"
type textarea "Niederkassel"
type textarea "NPCU1253685"
type input "CMACGM SAINT GERMAIN"
type input "CMDU"
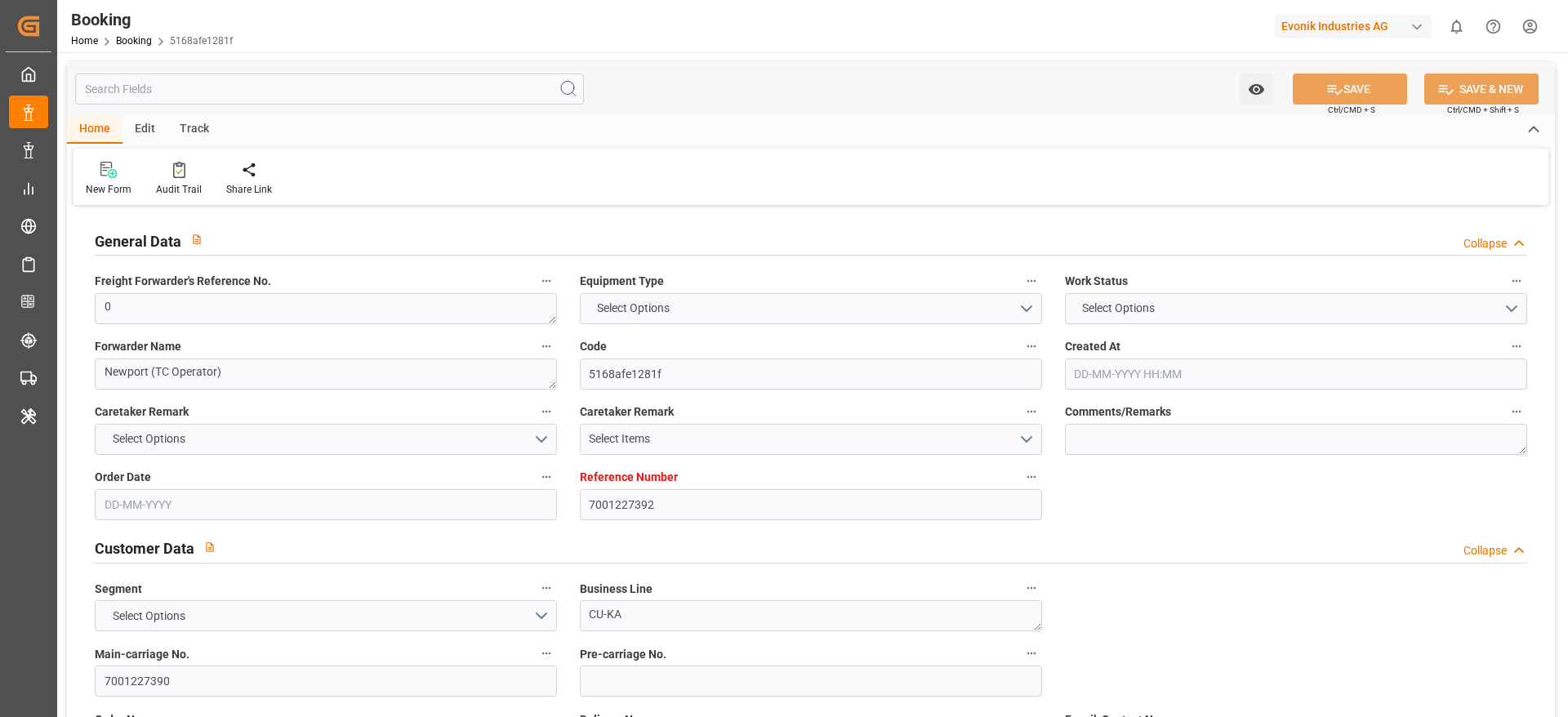
type input "[GEOGRAPHIC_DATA]"
type input "[GEOGRAPHIC_DATA], [GEOGRAPHIC_DATA]"
type input "[GEOGRAPHIC_DATA] ([GEOGRAPHIC_DATA])"
type textarea "eta"
type textarea "INPUT_Evonik_Seeburger_IFTMIN_1002991231_20250725123656166.edi"
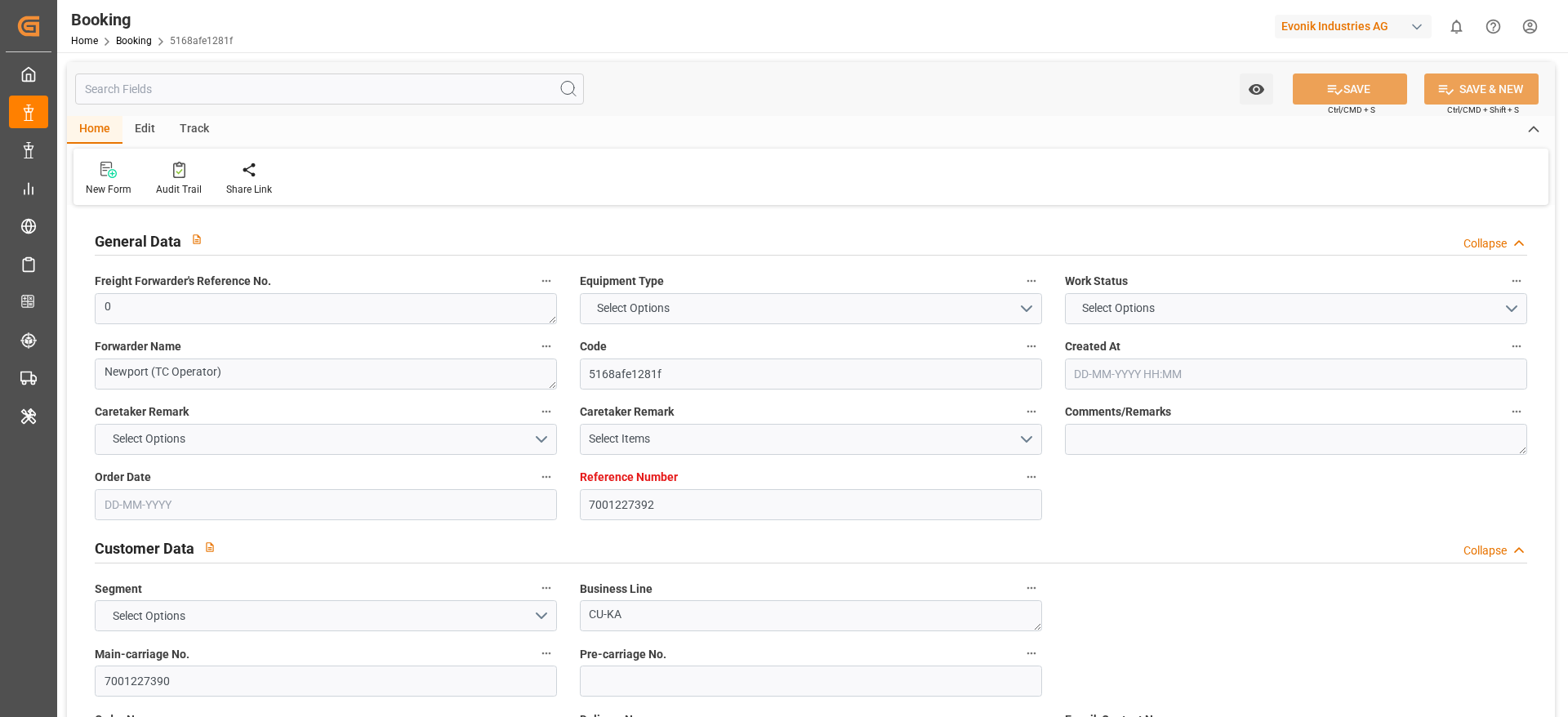
type textarea "NWC/[GEOGRAPHIC_DATA] [GEOGRAPHIC_DATA] Continent / [GEOGRAPHIC_DATA]-KA"
type textarea "INPUT_Evonik_Seeburger_IFTMIN_1002974972_20250721094421706.edi,INPUT_Evonik_See…"
type textarea "1002991231"
type textarea "[PERSON_NAME]"
type textarea "businessDivision-businessLine-"
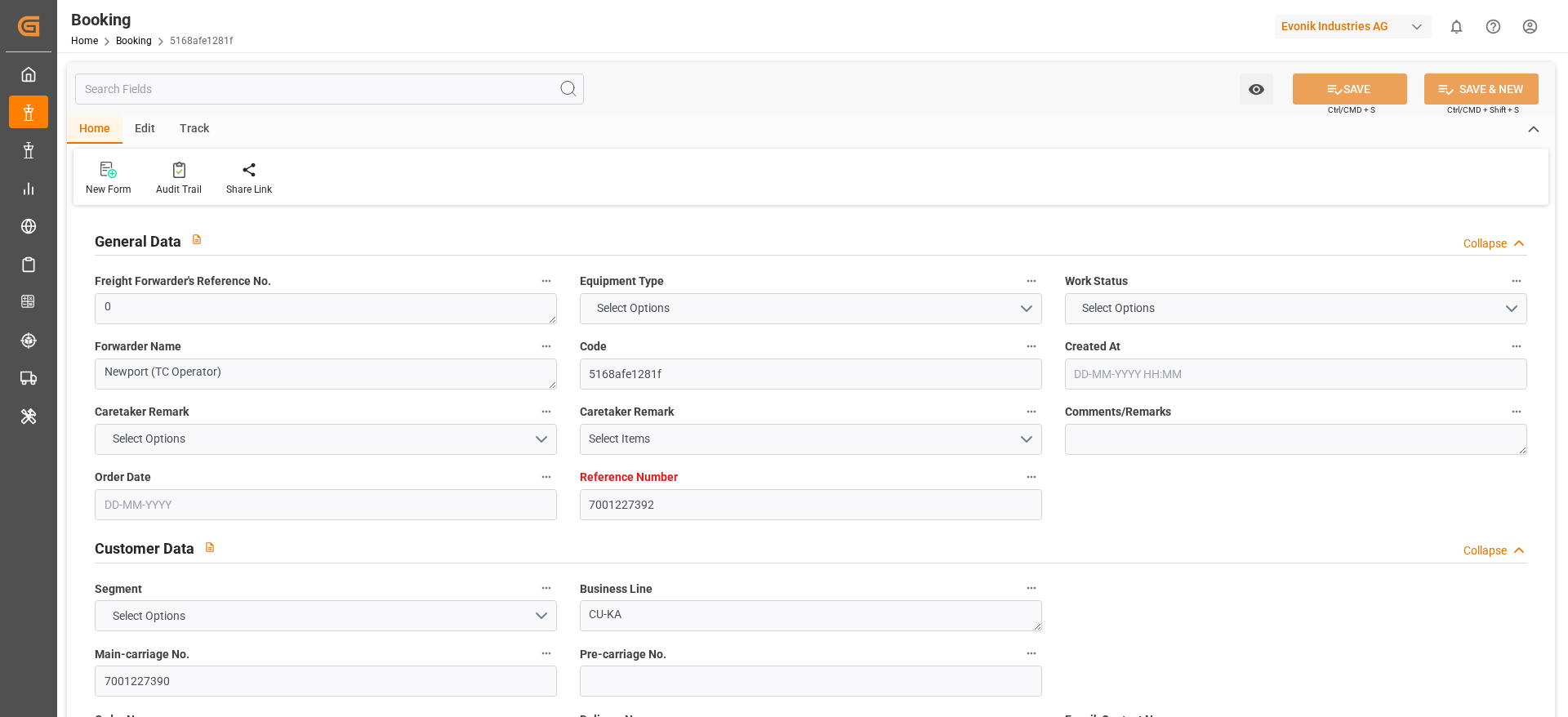
type textarea "IFTMIN"
type textarea "a011t00000LcJC5AAN"
type textarea "Yes"
type input "7001227392"
type input "9987201"
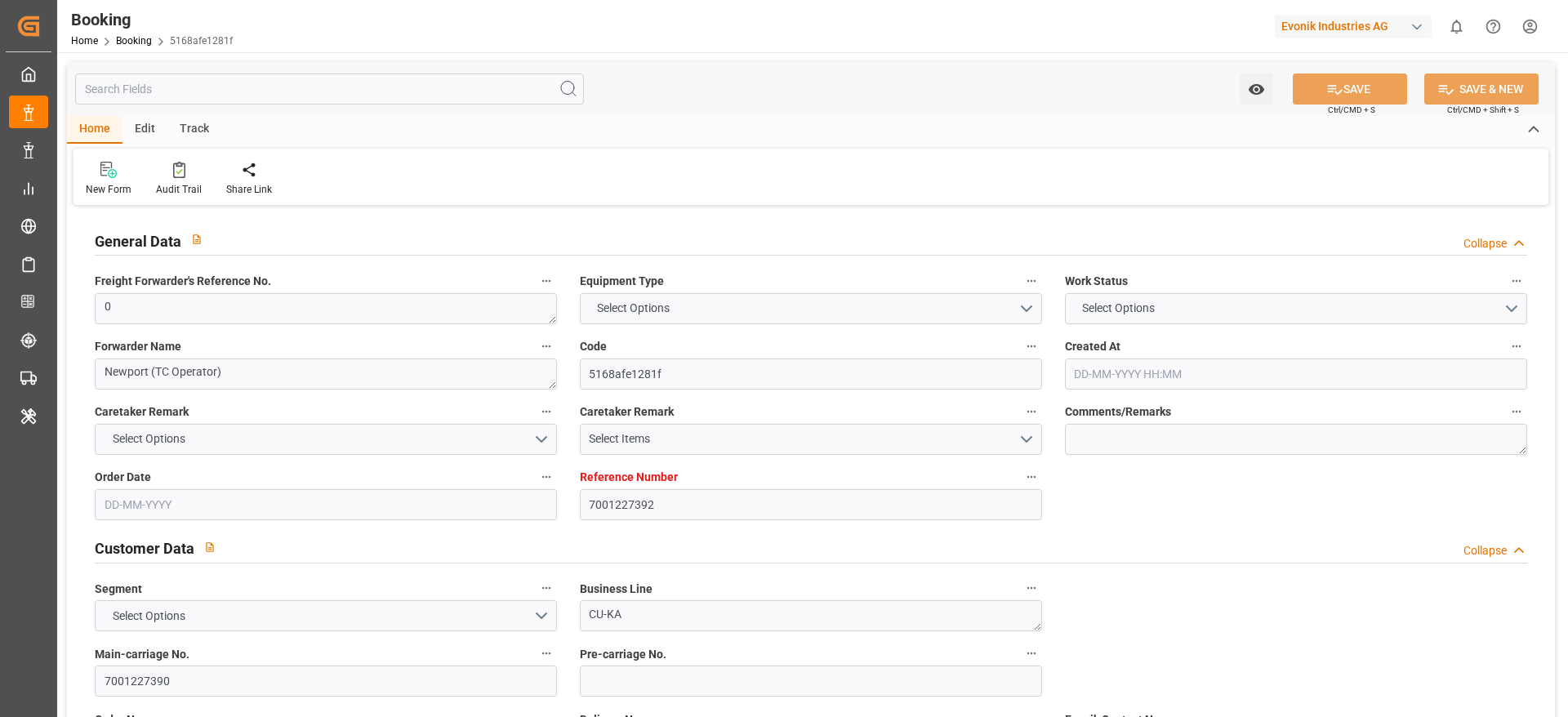
type input "CMACGM"
type input "CMA CGM Group"
type input "NLRTM"
type input "MYPGU"
type input "53"
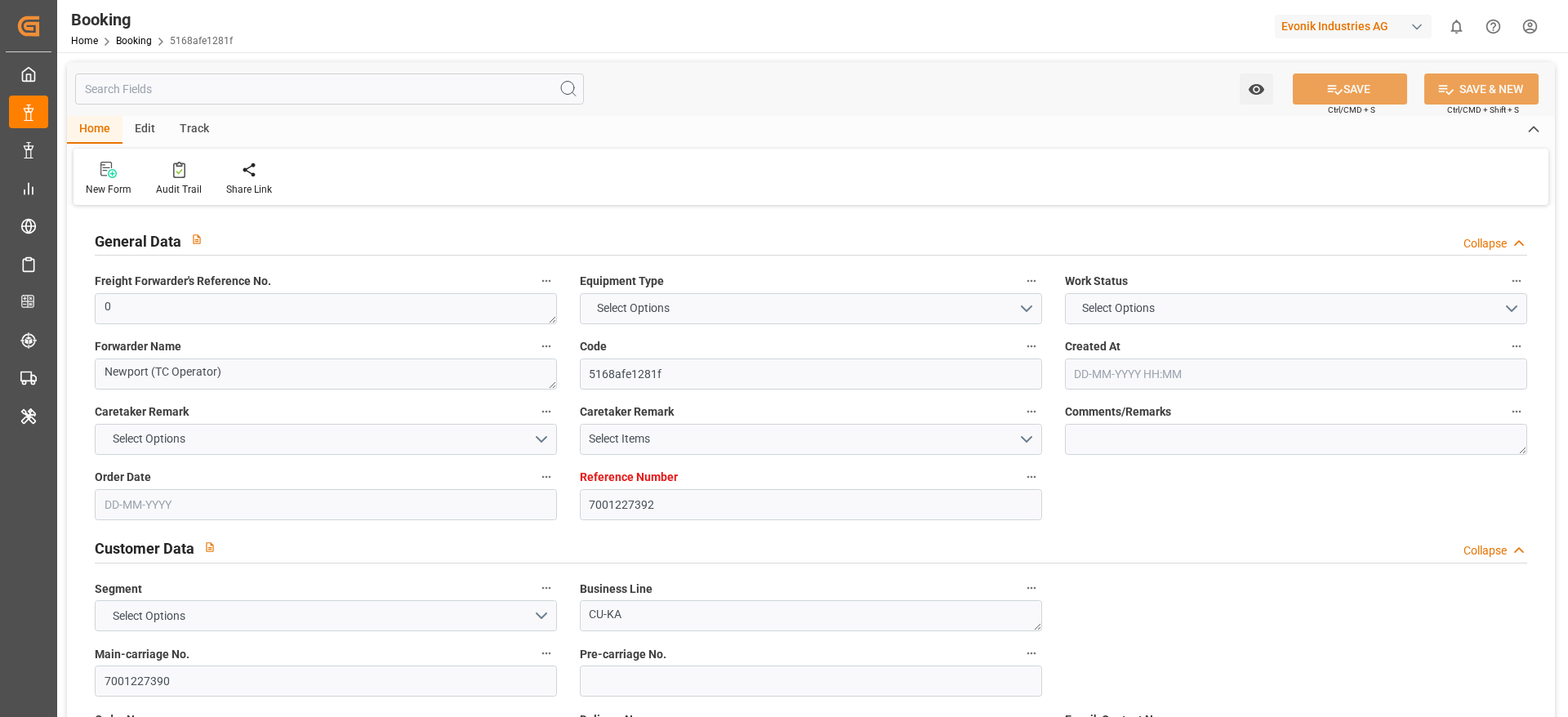
type input "MYPKG"
type input "0"
type input "[DATE] 07:45"
type input "[DATE]"
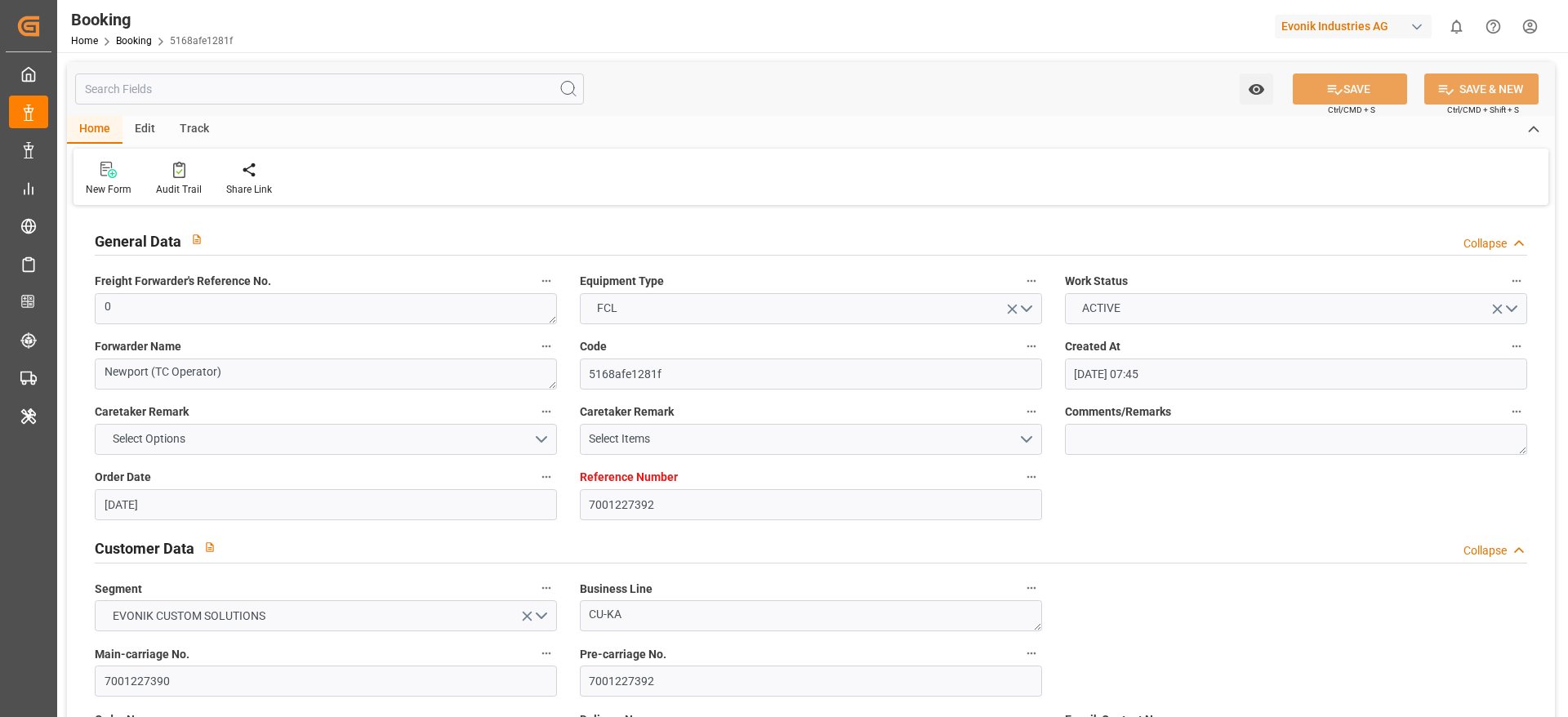
type input "[DATE]"
type input "[DATE] 00:00"
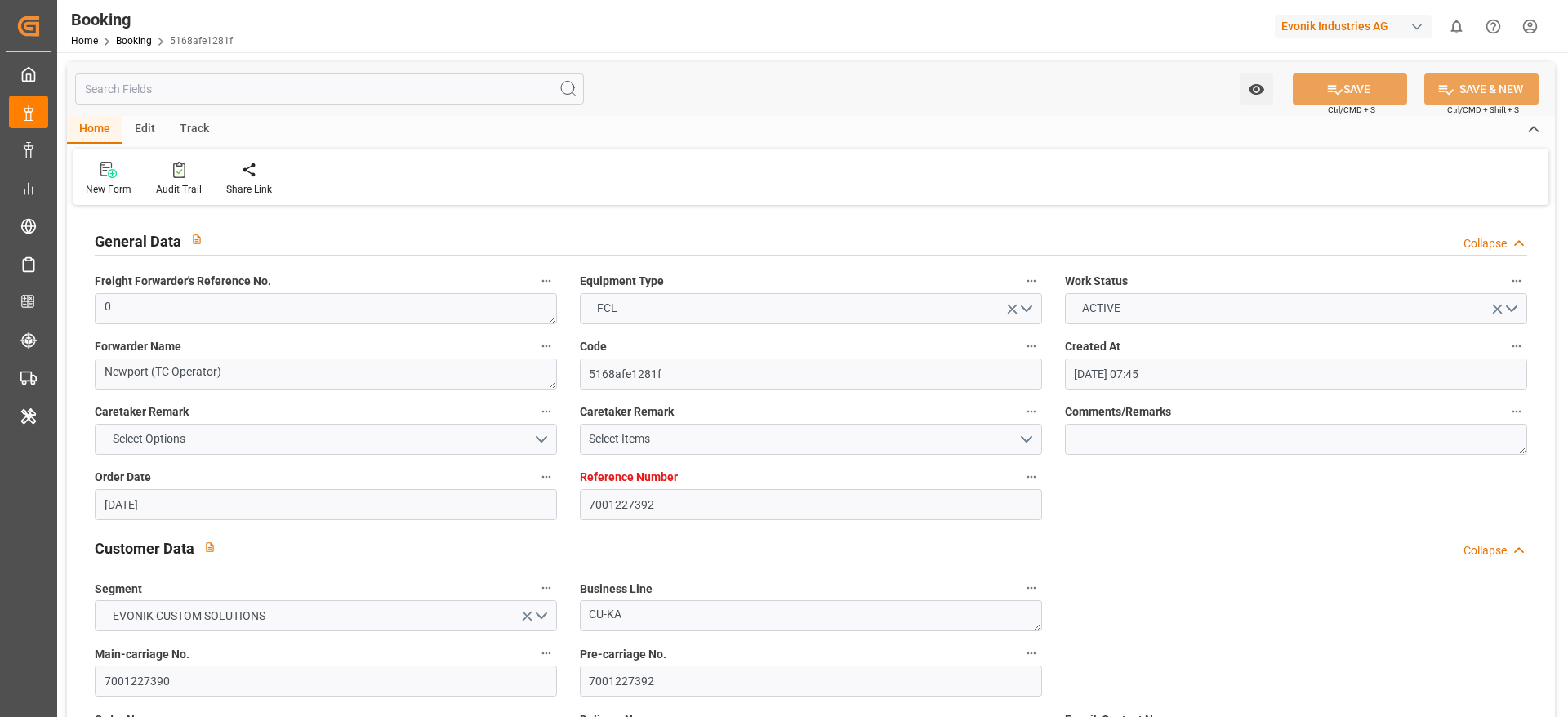
type input "[DATE] 00:00"
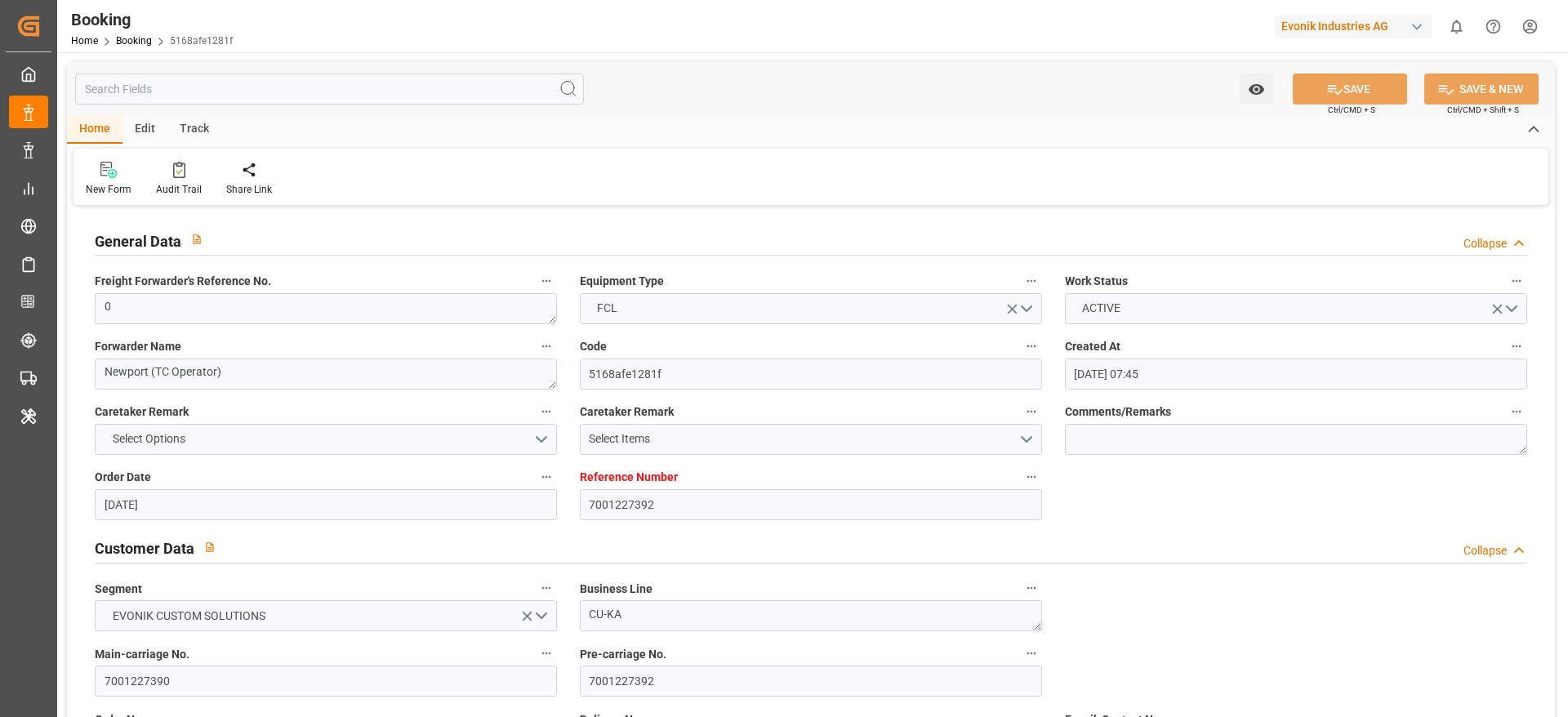
type input "[DATE] 00:00"
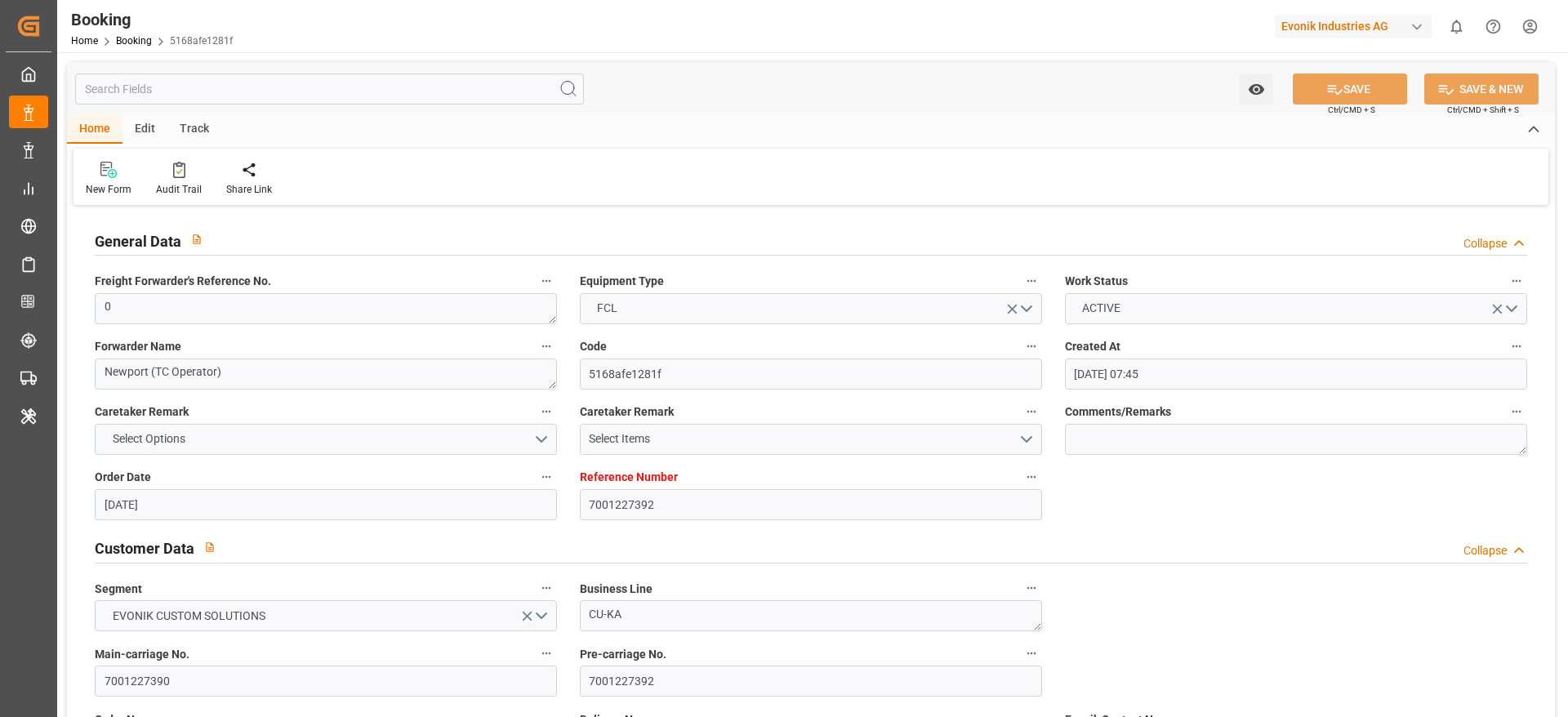
type input "[DATE]"
type input "[DATE] 03:41"
click at [169, 163] on div at bounding box center [179, 169] width 46 height 17
